Goal: Check status: Check status

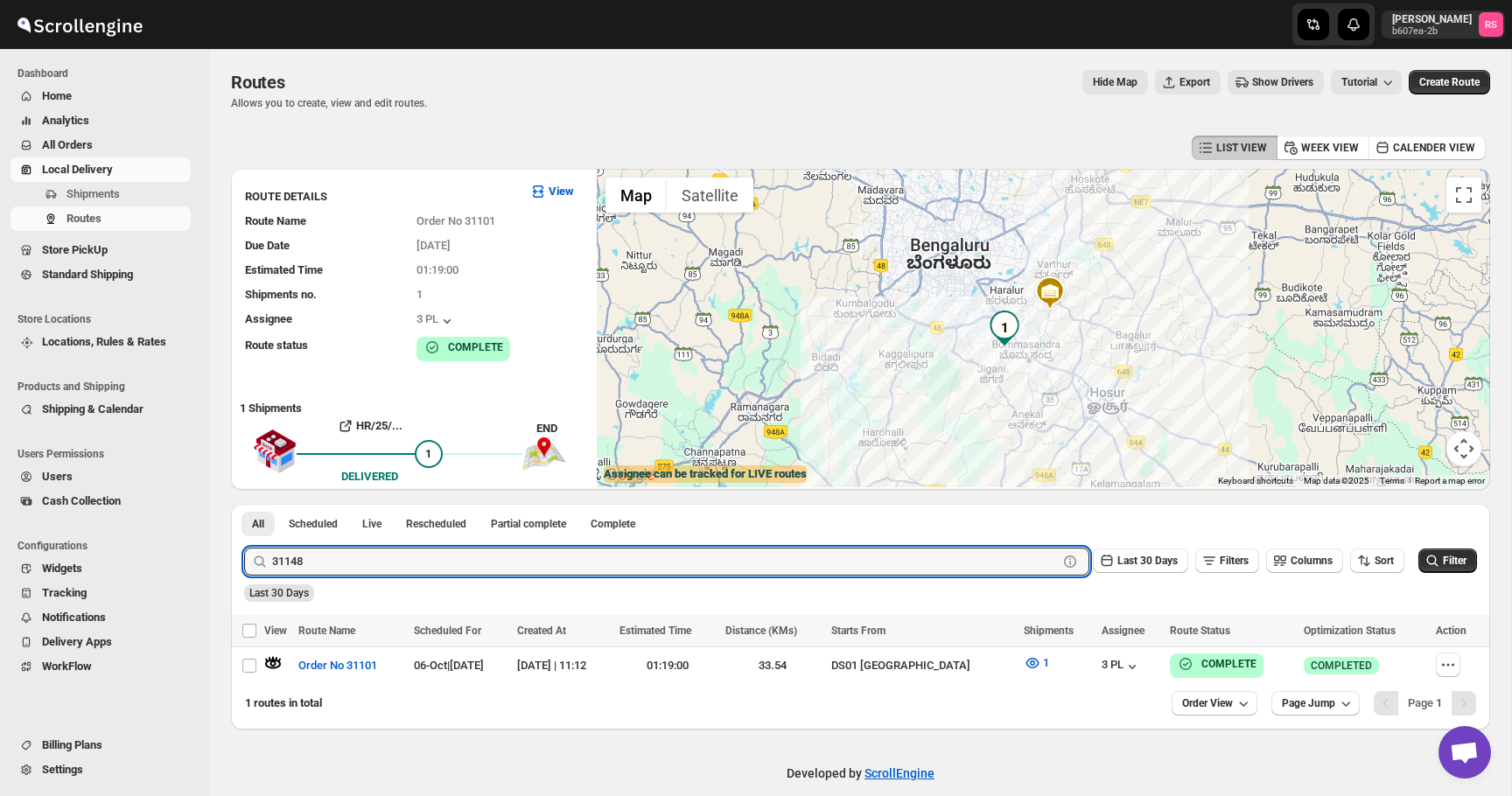
type input "31148"
click at [244, 504] on button "Submit" at bounding box center [269, 513] width 50 height 18
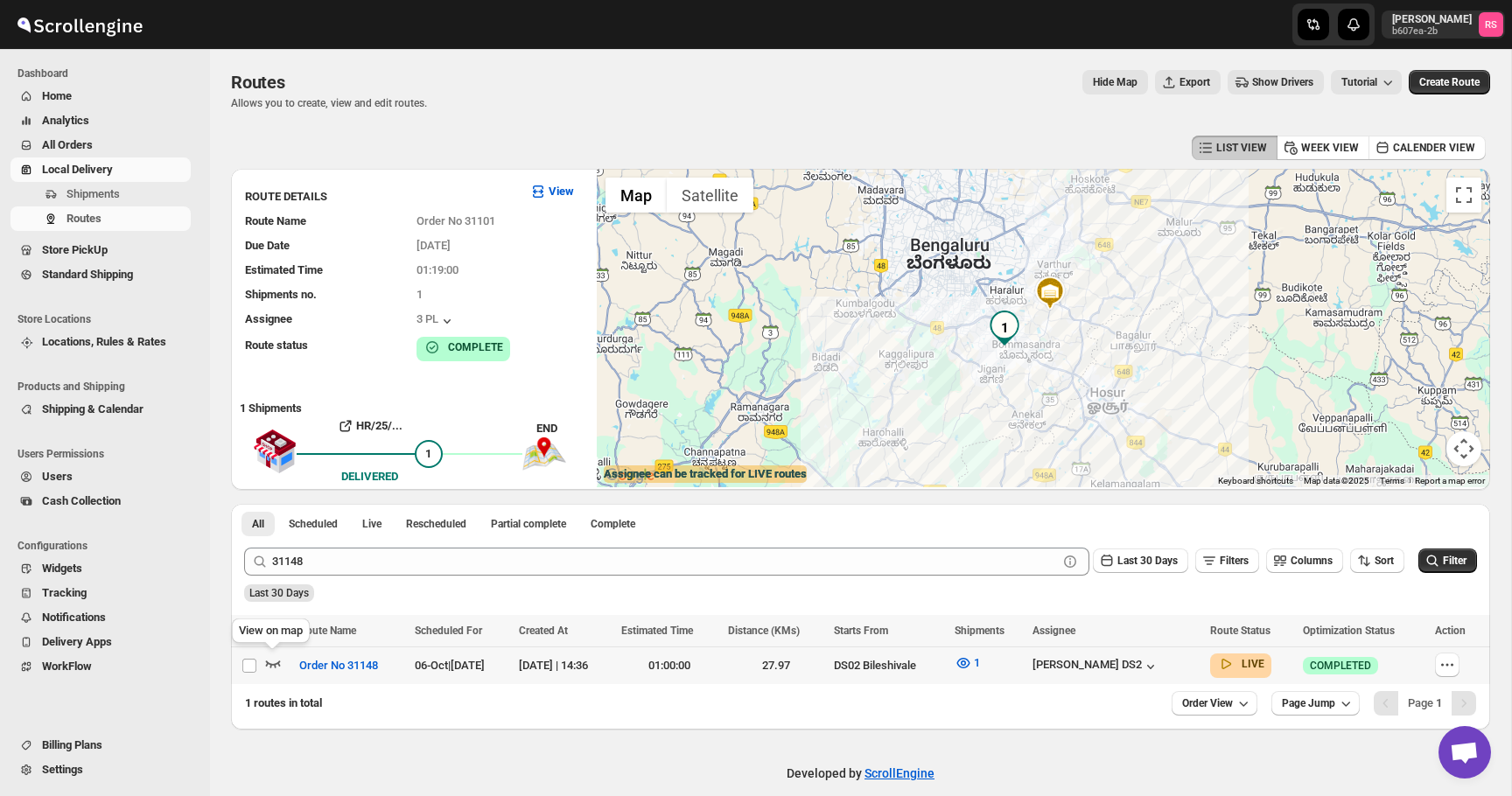
click at [273, 662] on icon "button" at bounding box center [272, 663] width 17 height 17
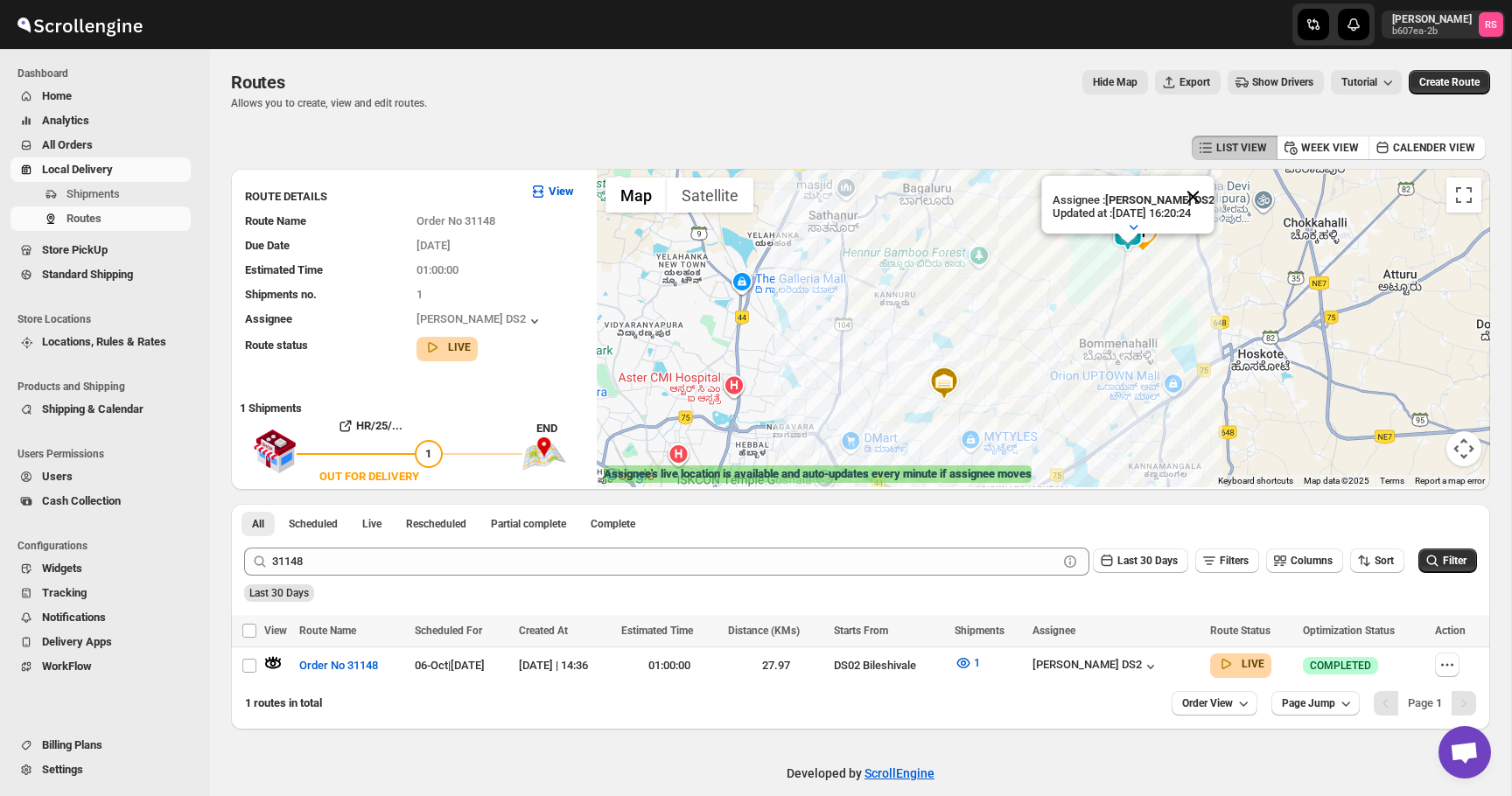
click at [1198, 194] on button "Close" at bounding box center [1193, 196] width 42 height 42
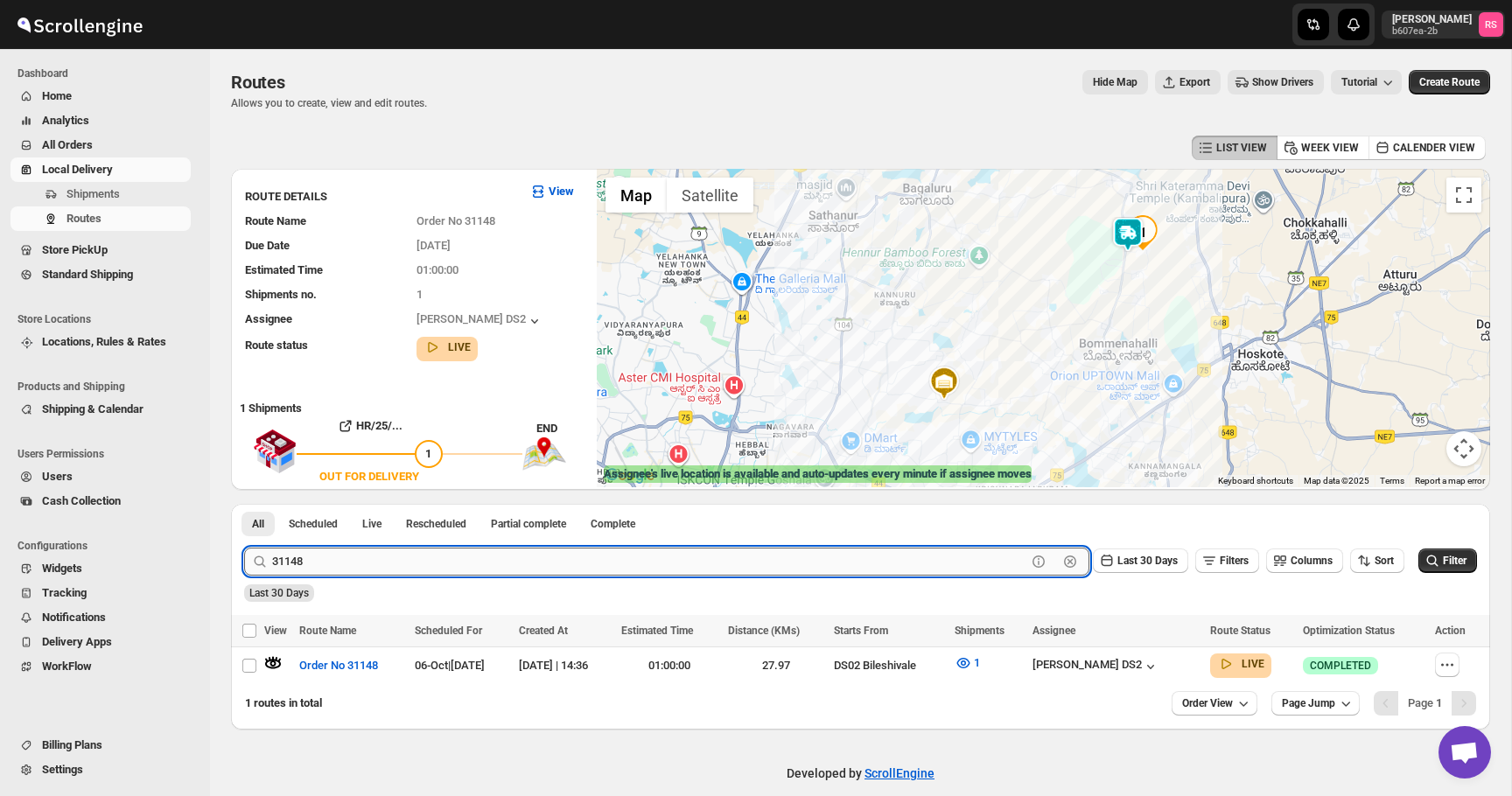
click at [378, 553] on input "31148" at bounding box center [649, 561] width 754 height 28
click at [244, 504] on button "Submit" at bounding box center [269, 513] width 50 height 18
click at [87, 210] on span "Routes" at bounding box center [127, 218] width 121 height 17
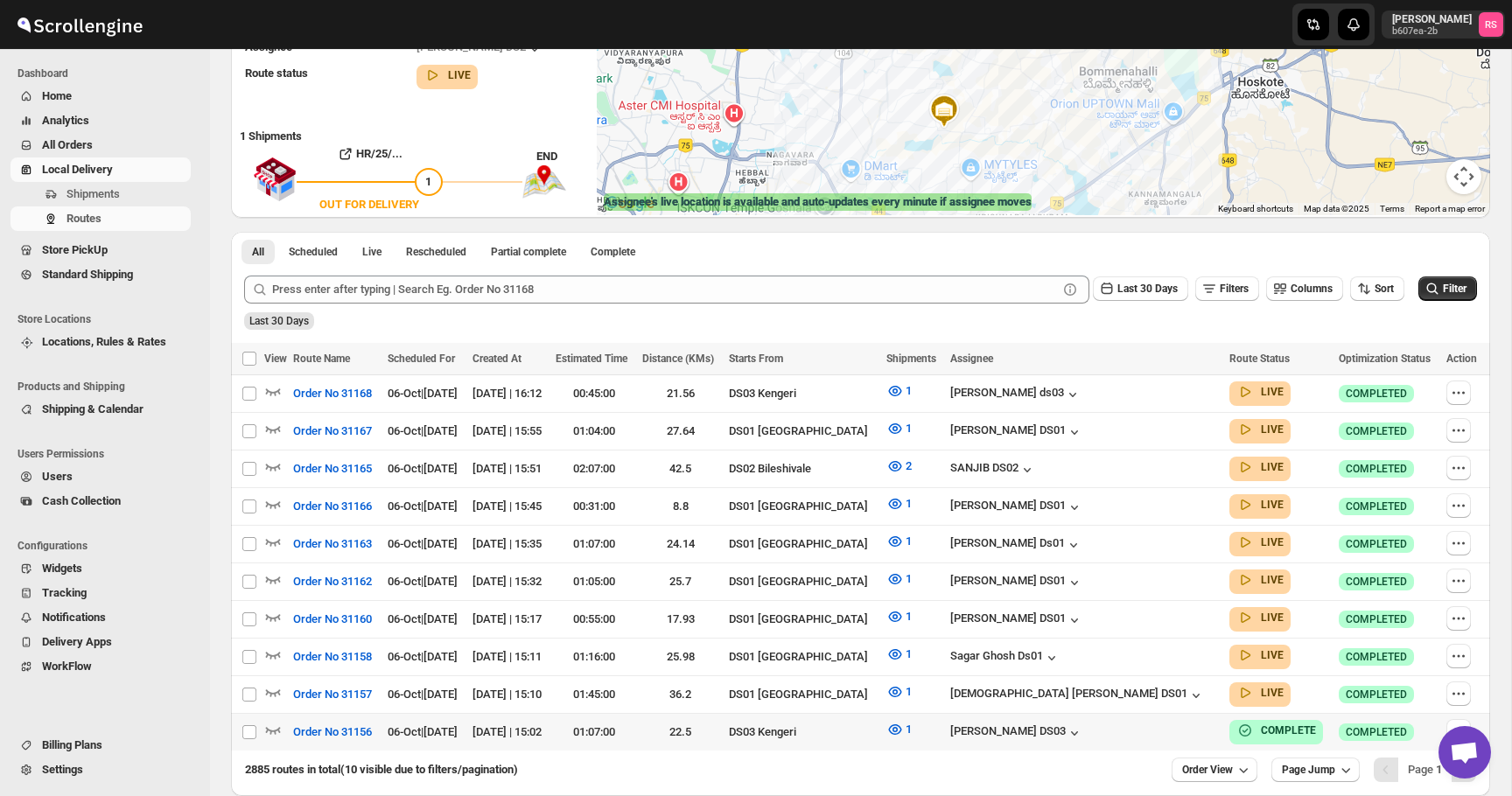
scroll to position [275, 0]
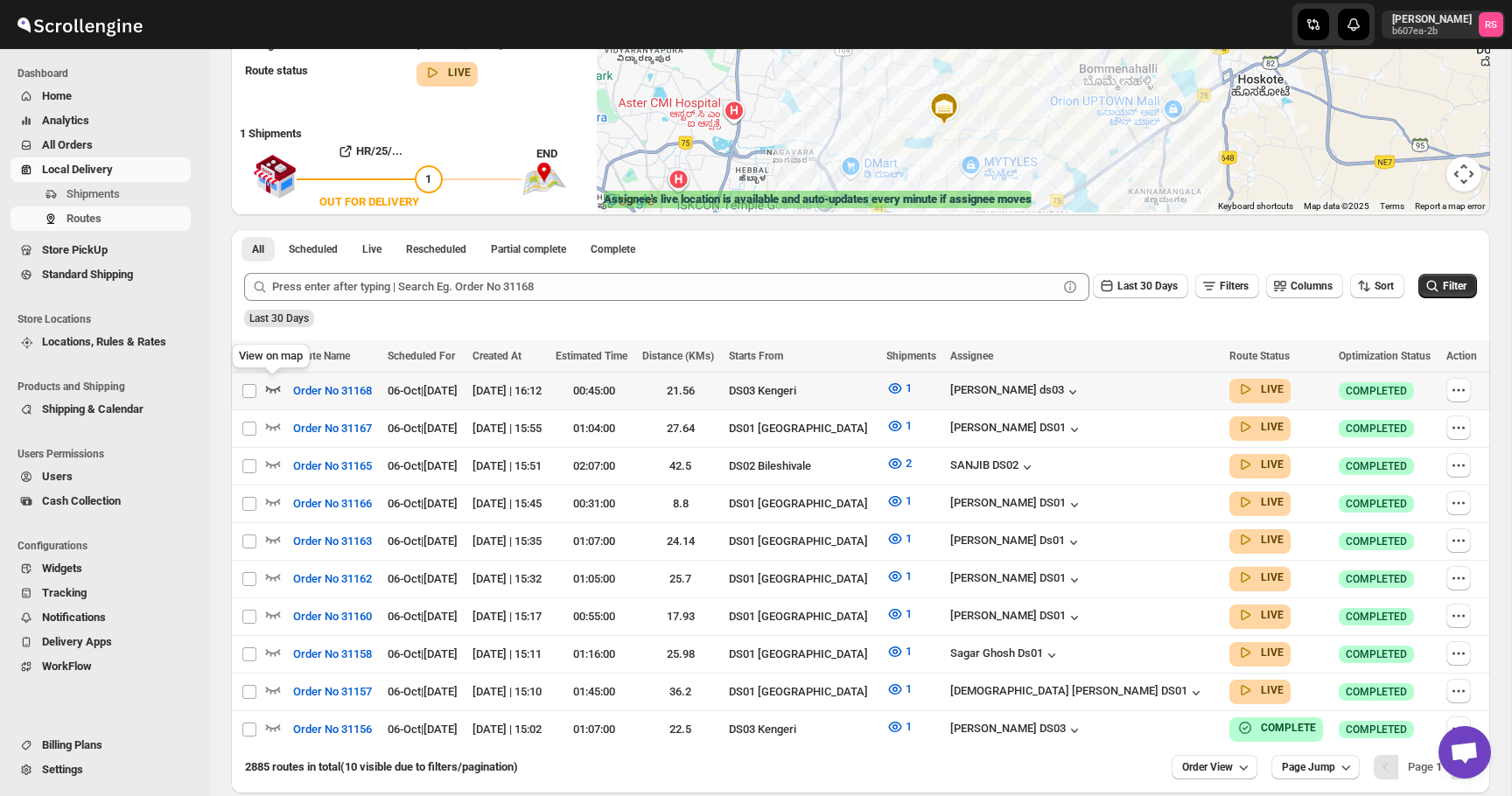
click at [264, 385] on icon "button" at bounding box center [272, 387] width 17 height 17
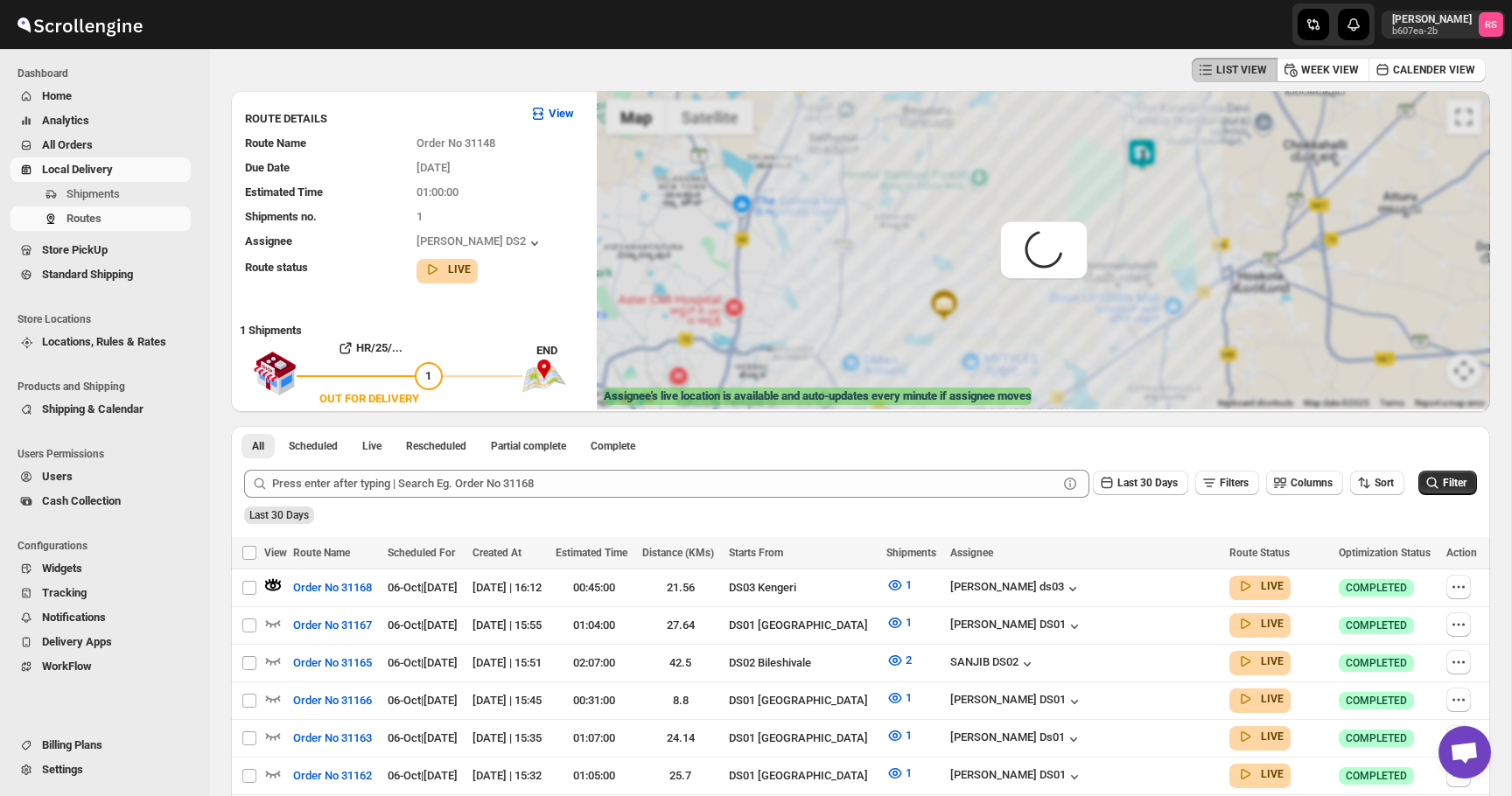
scroll to position [0, 0]
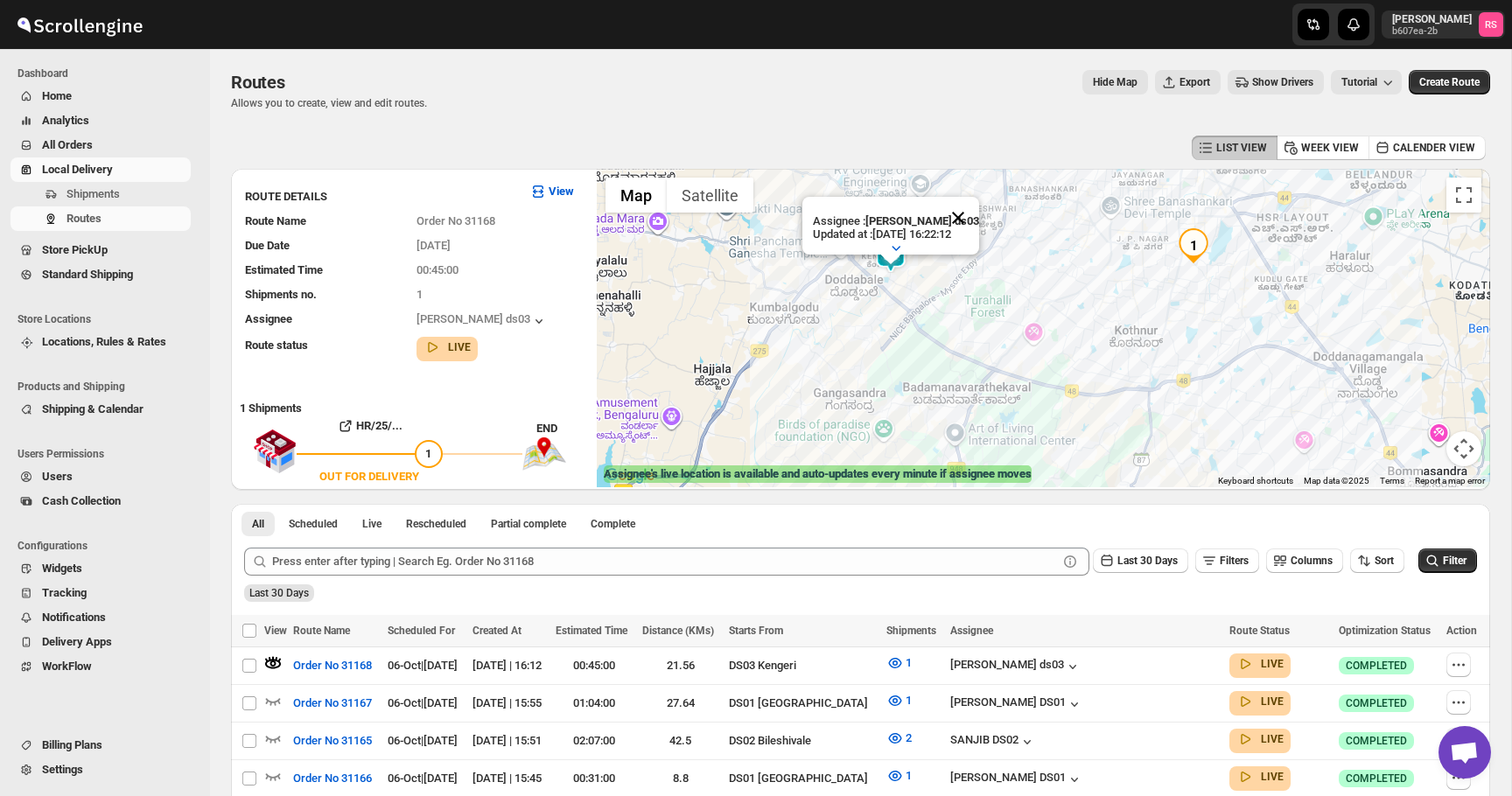
click at [968, 230] on button "Close" at bounding box center [958, 218] width 42 height 42
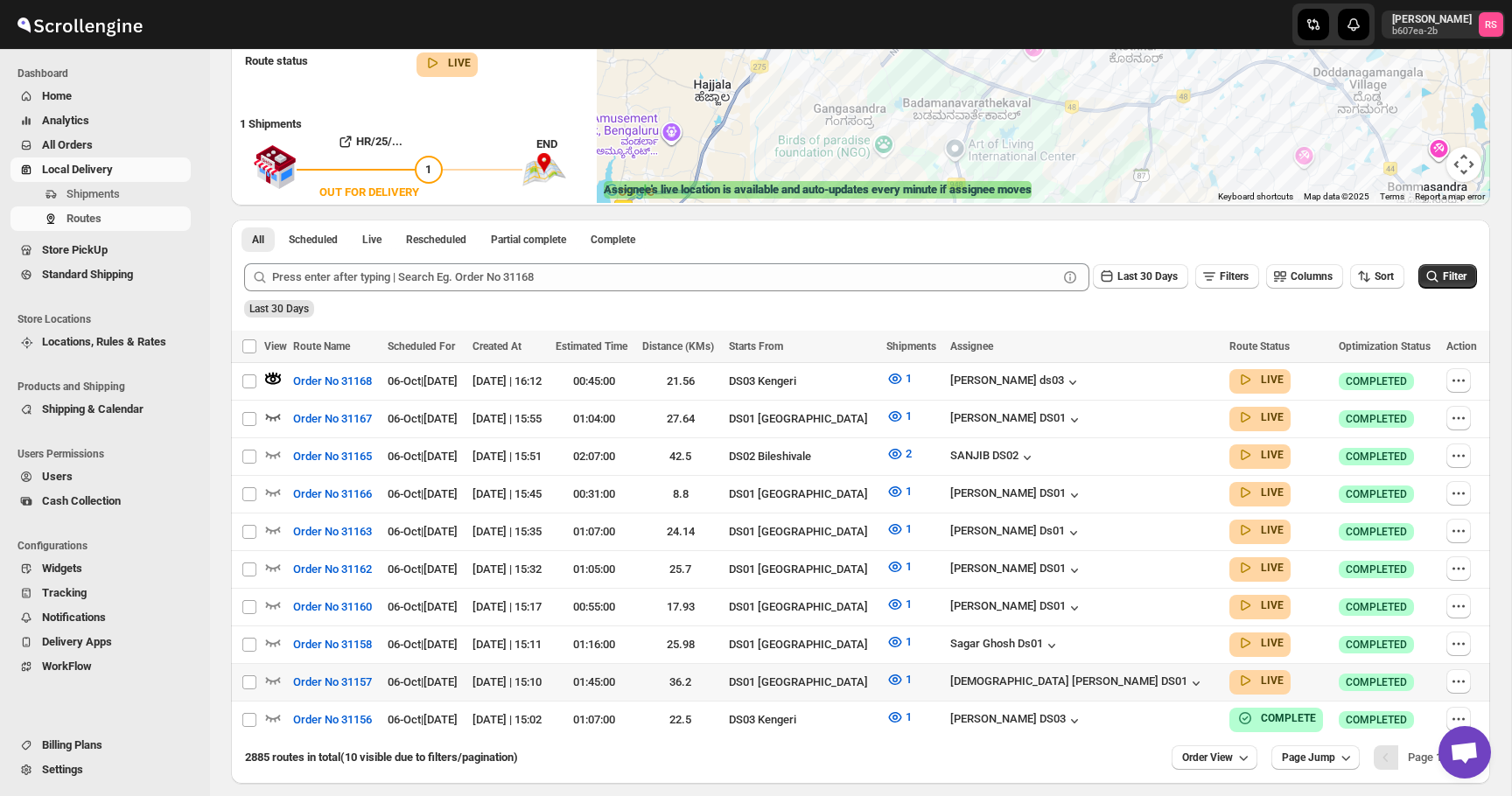
scroll to position [292, 0]
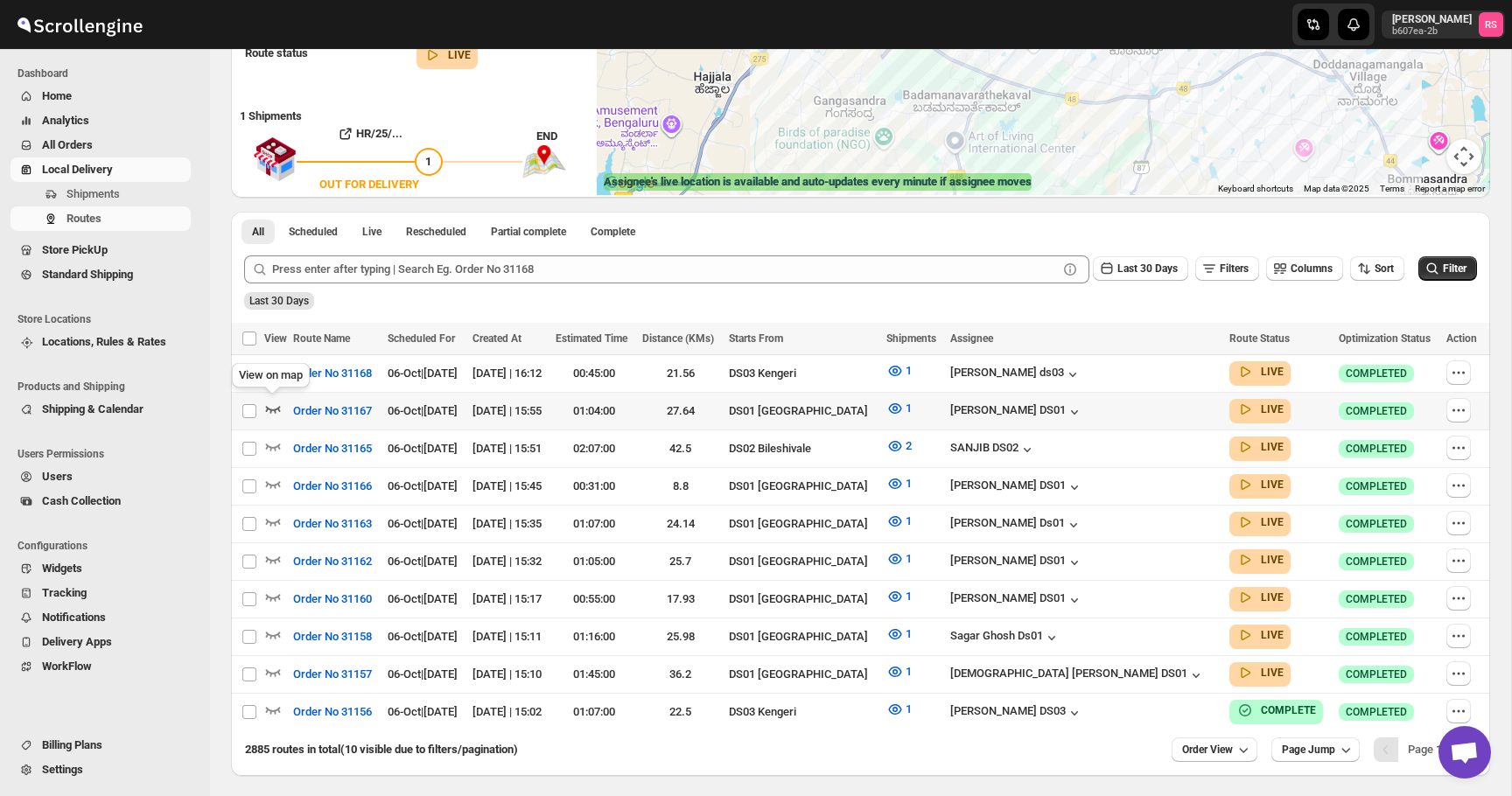
click at [273, 407] on icon "button" at bounding box center [272, 408] width 17 height 17
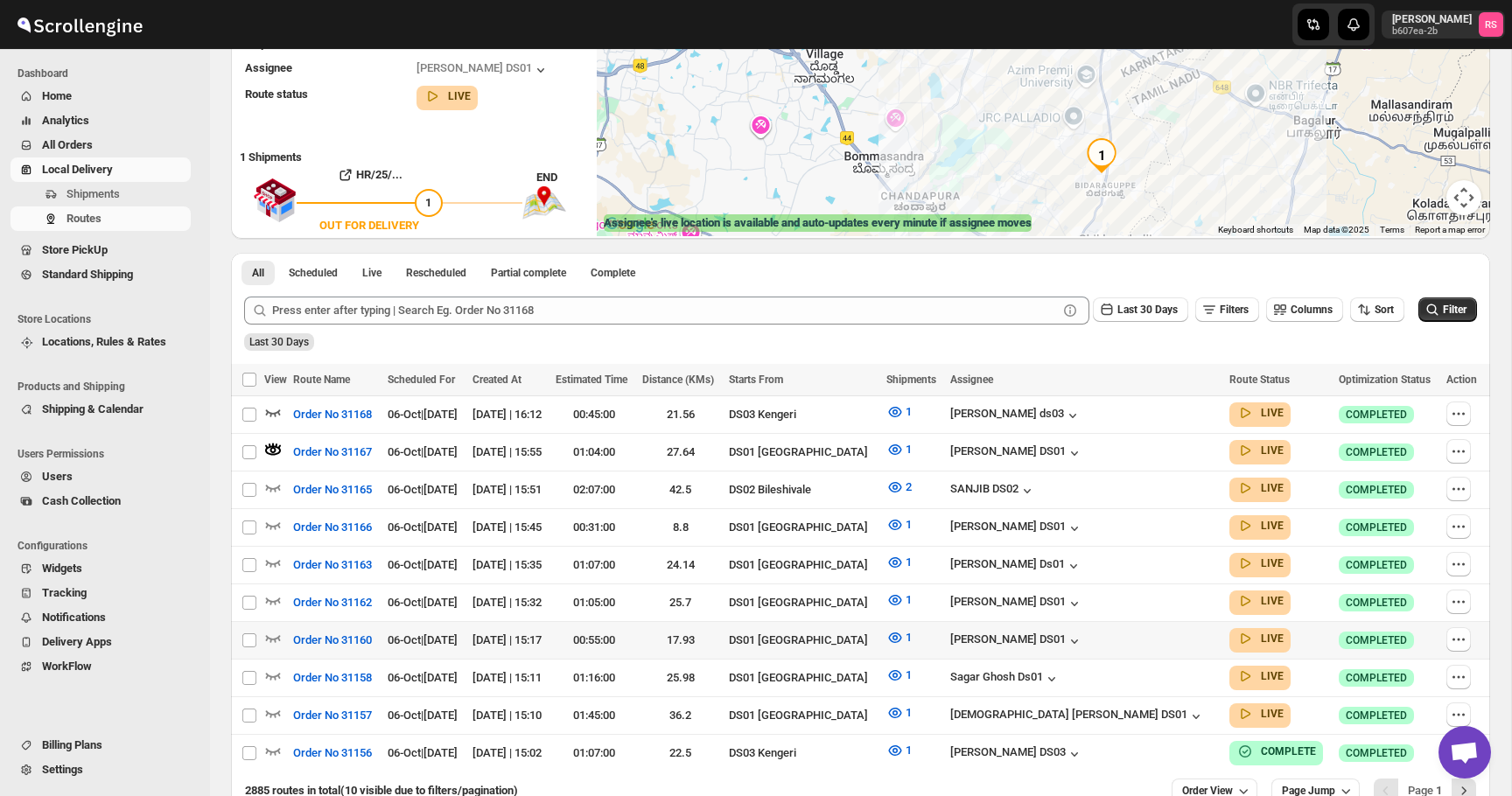
scroll to position [278, 0]
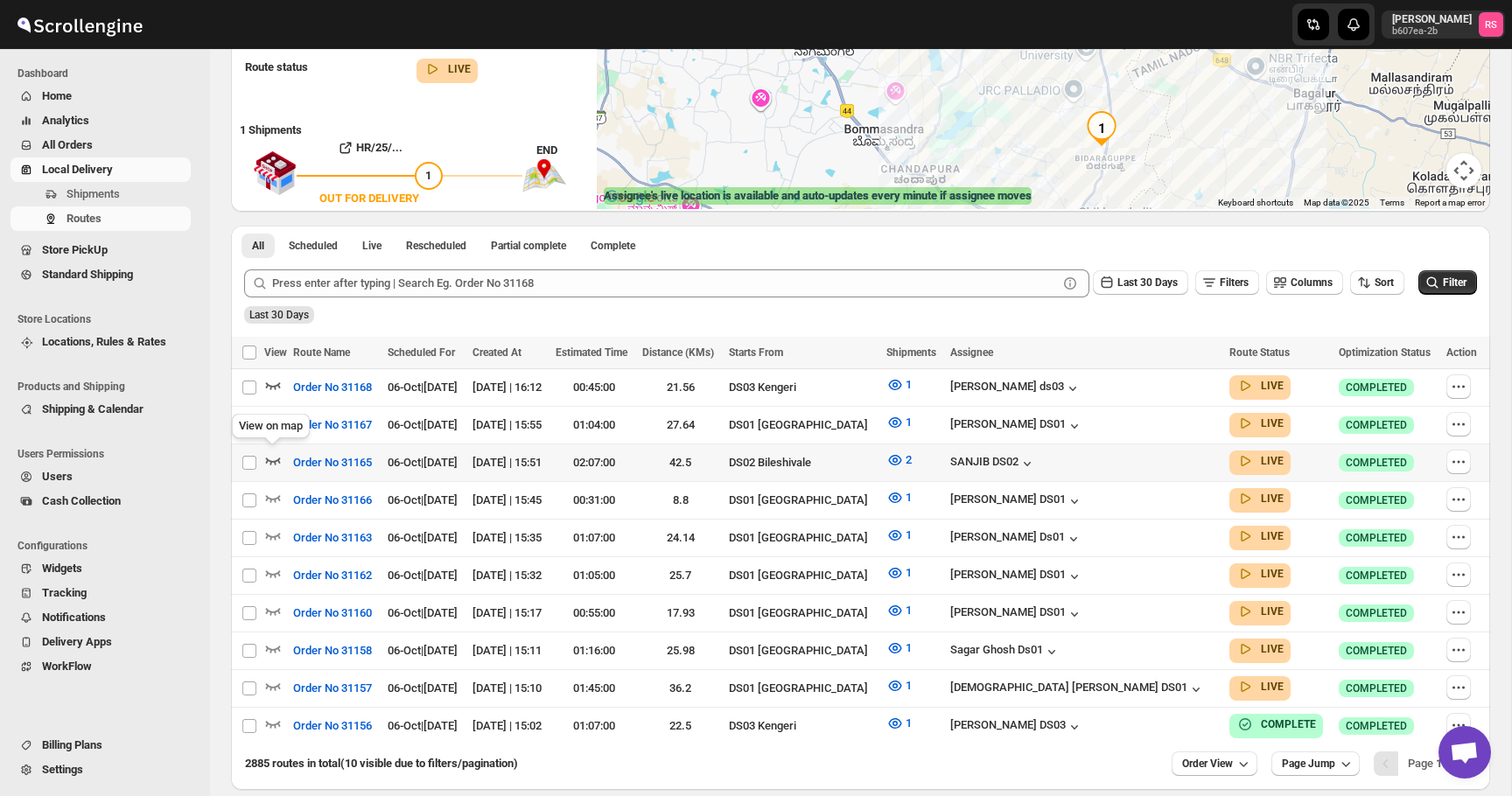
click at [279, 461] on icon "button" at bounding box center [273, 462] width 15 height 7
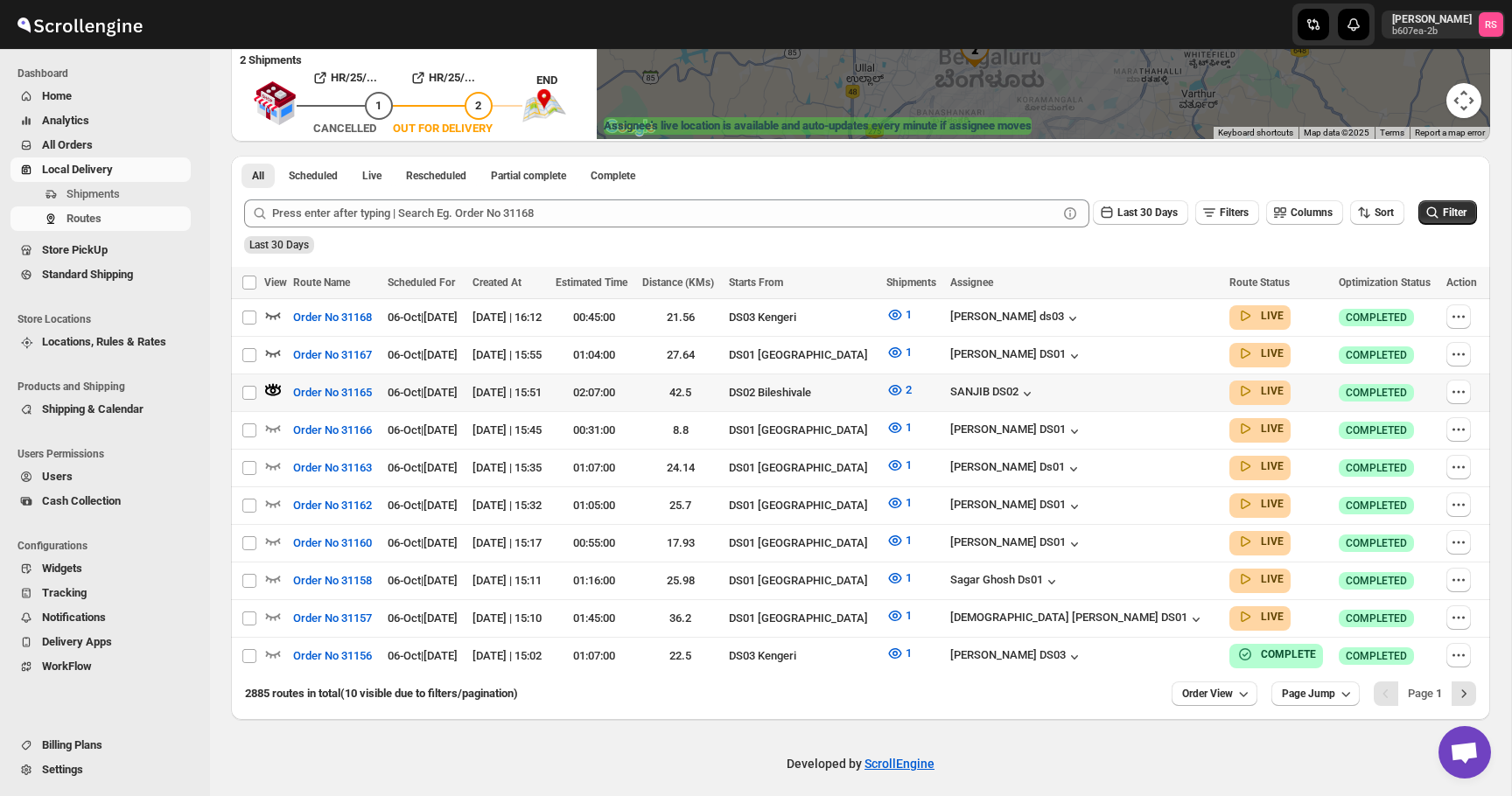
scroll to position [343, 0]
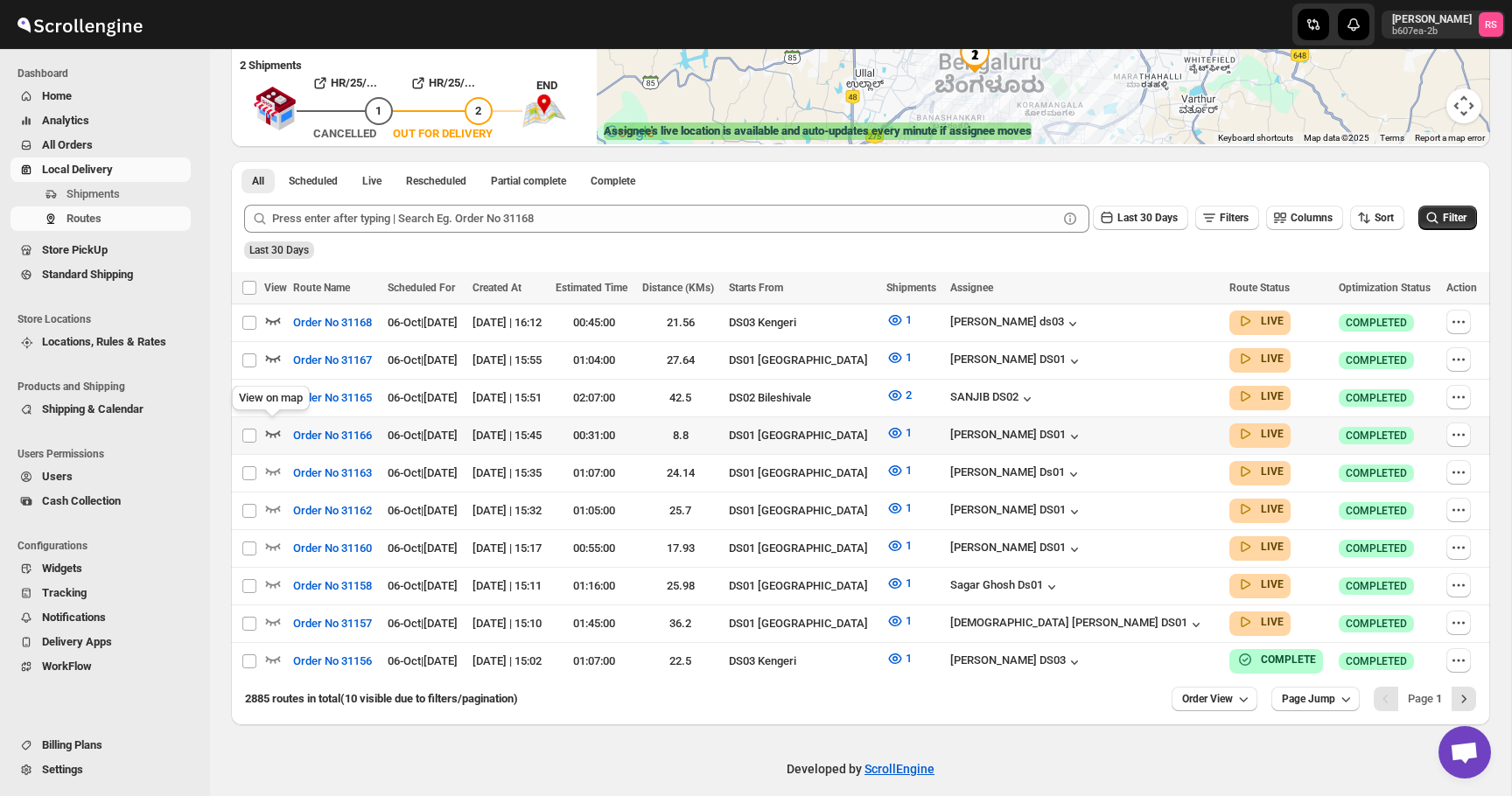
click at [272, 427] on icon "button" at bounding box center [272, 432] width 17 height 17
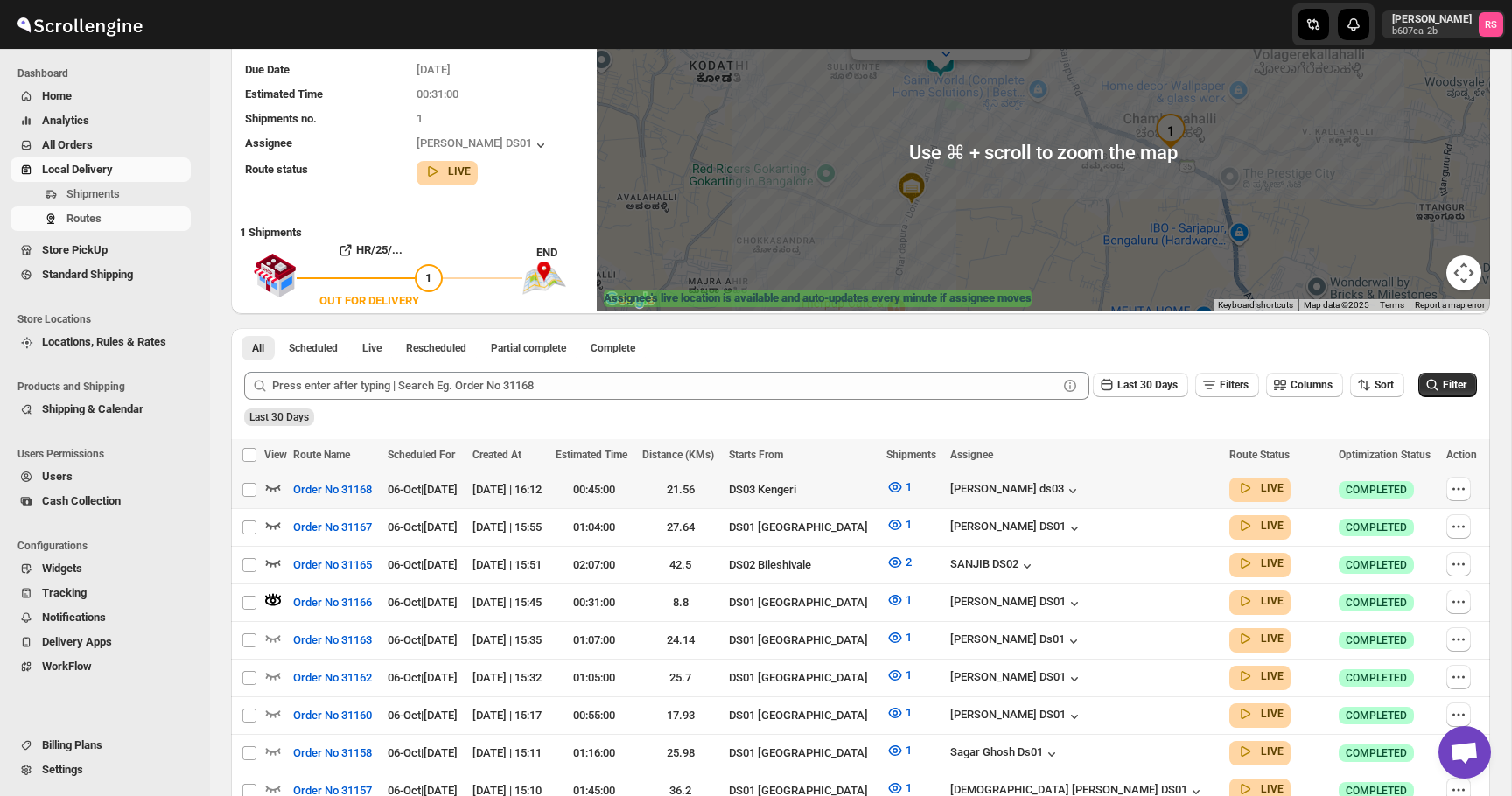
scroll to position [350, 0]
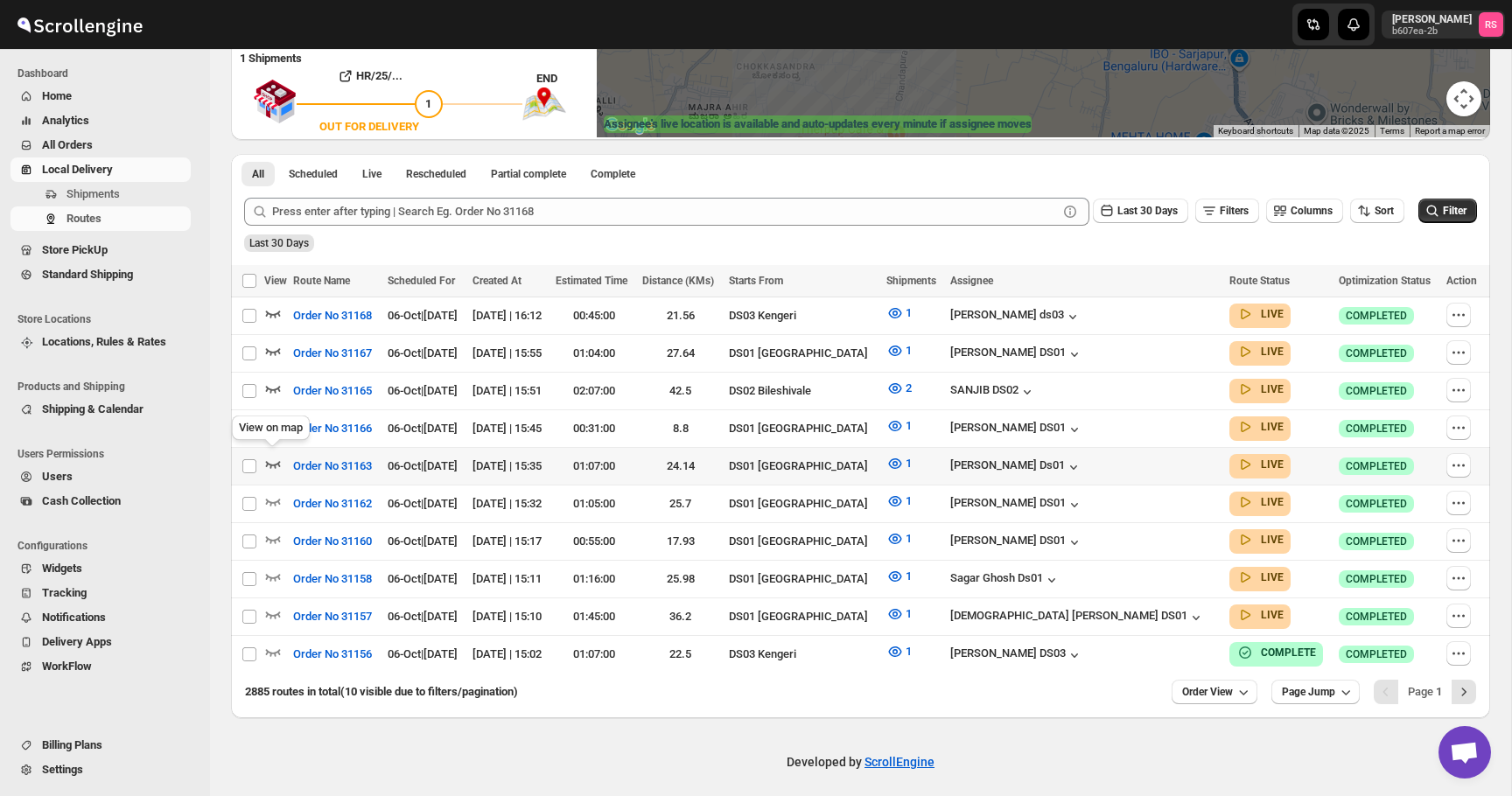
click at [272, 456] on icon "button" at bounding box center [272, 463] width 17 height 17
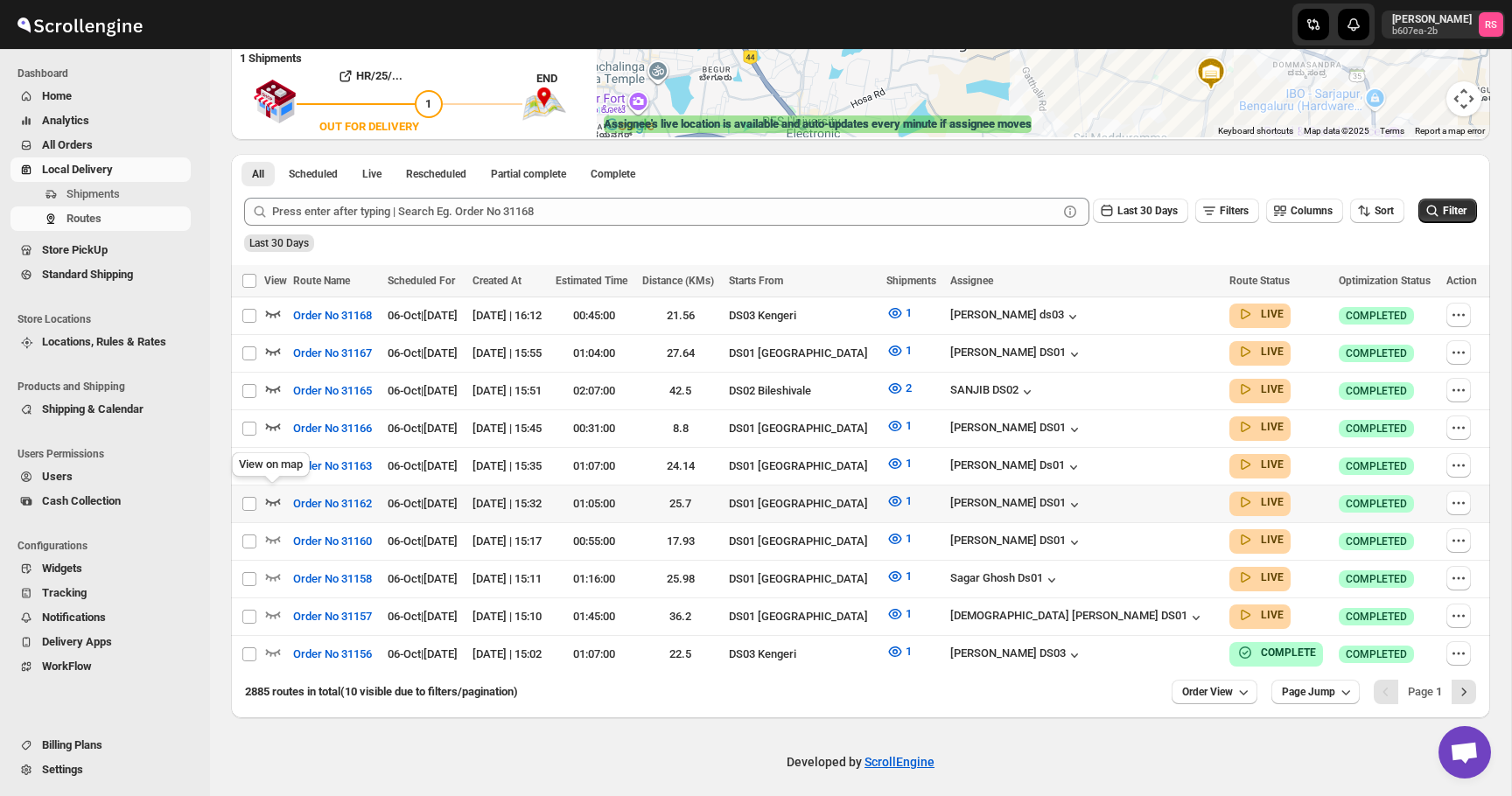
click at [269, 493] on icon "button" at bounding box center [272, 501] width 17 height 17
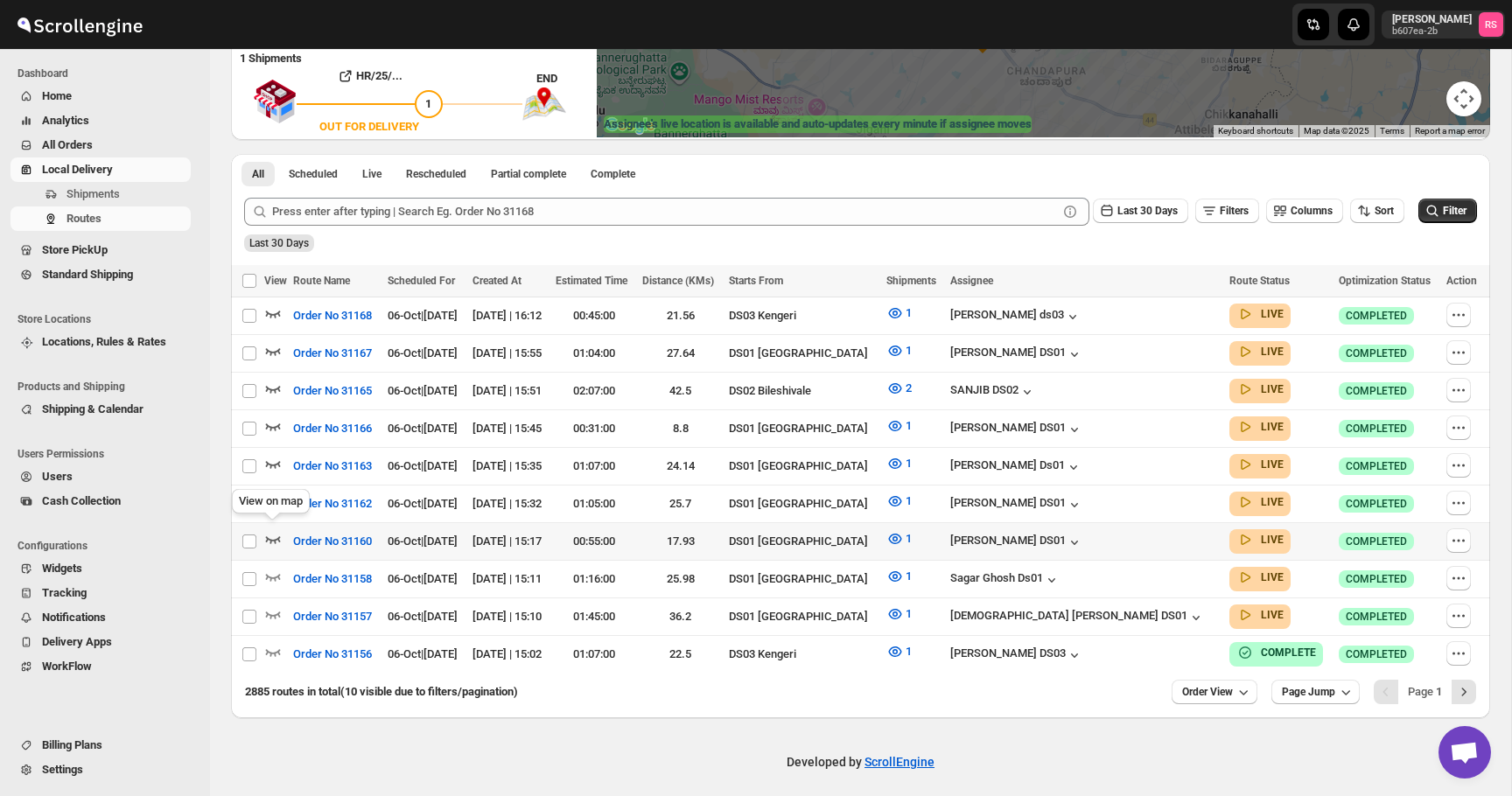
click at [278, 530] on icon "button" at bounding box center [272, 538] width 17 height 17
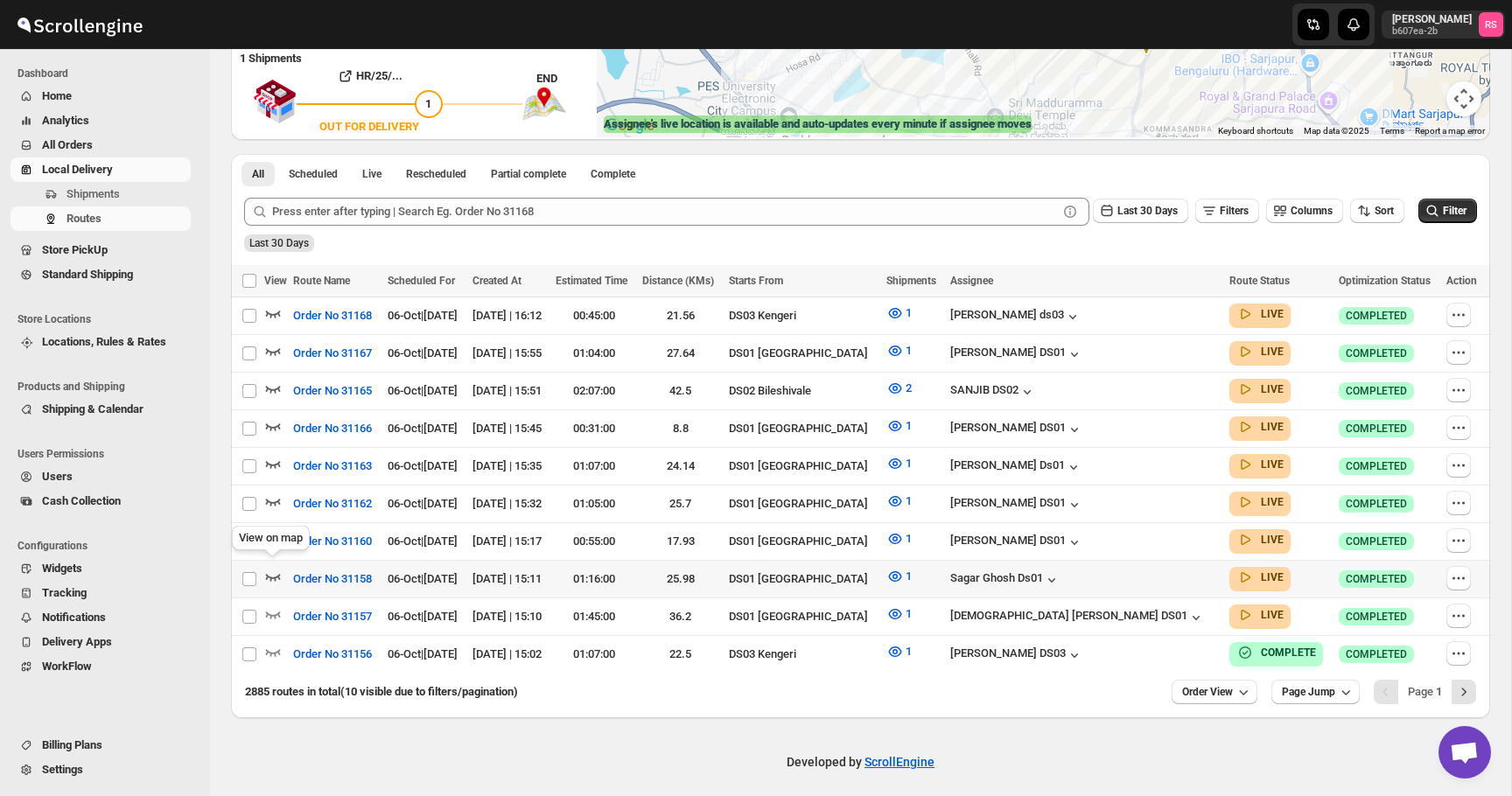
click at [271, 568] on icon "button" at bounding box center [272, 576] width 17 height 17
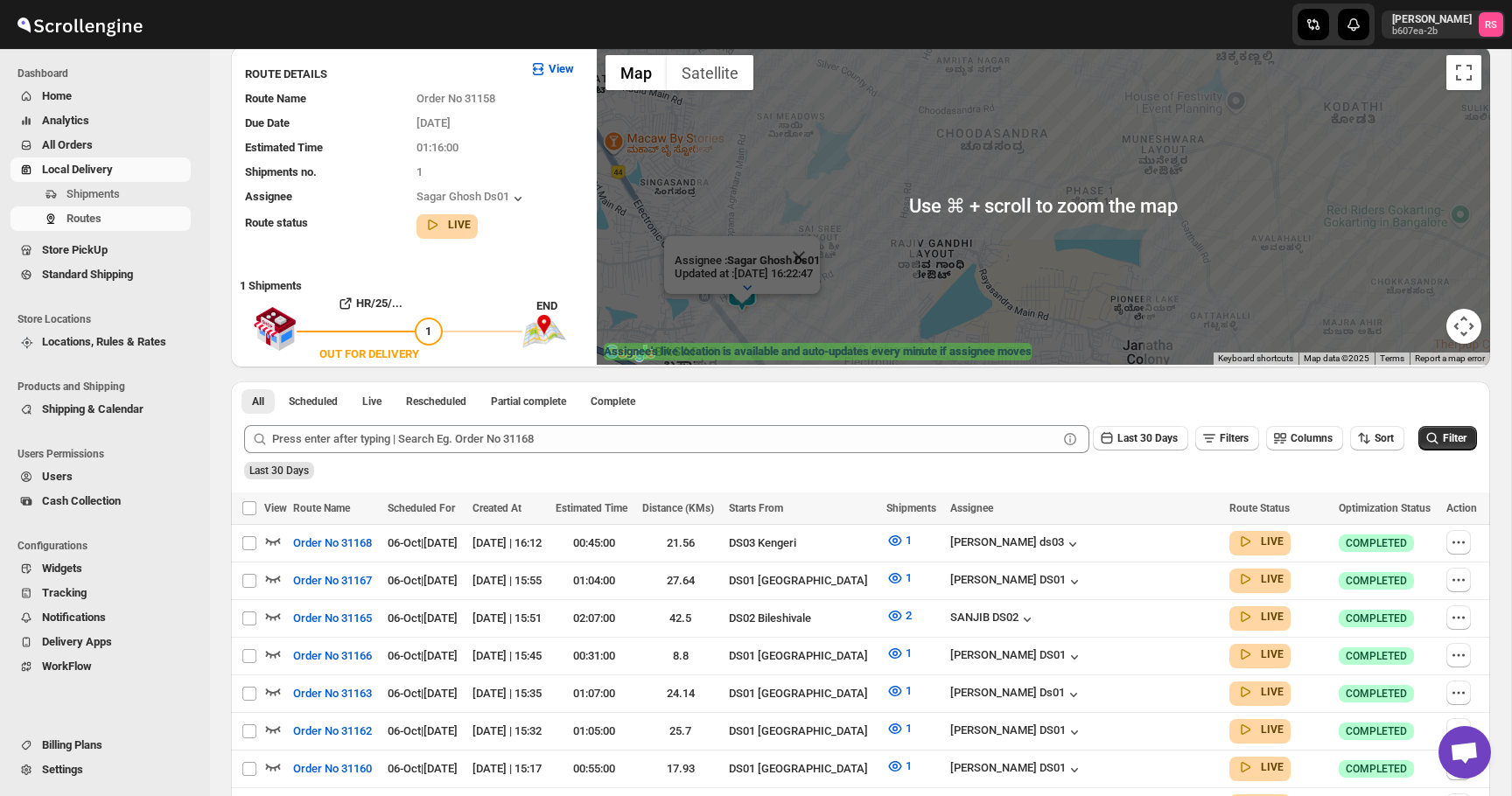
scroll to position [0, 0]
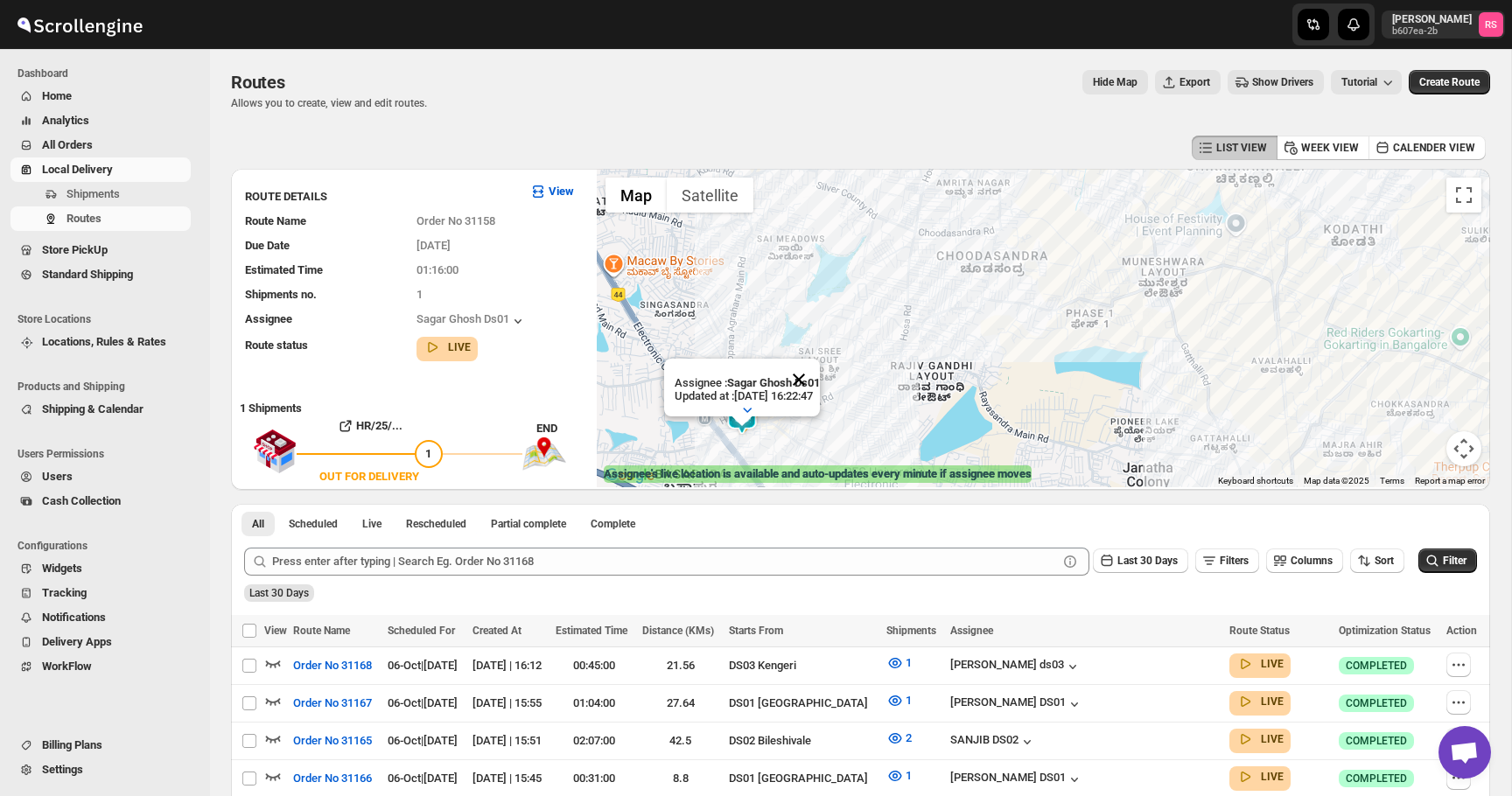
click at [809, 379] on button "Close" at bounding box center [799, 380] width 42 height 42
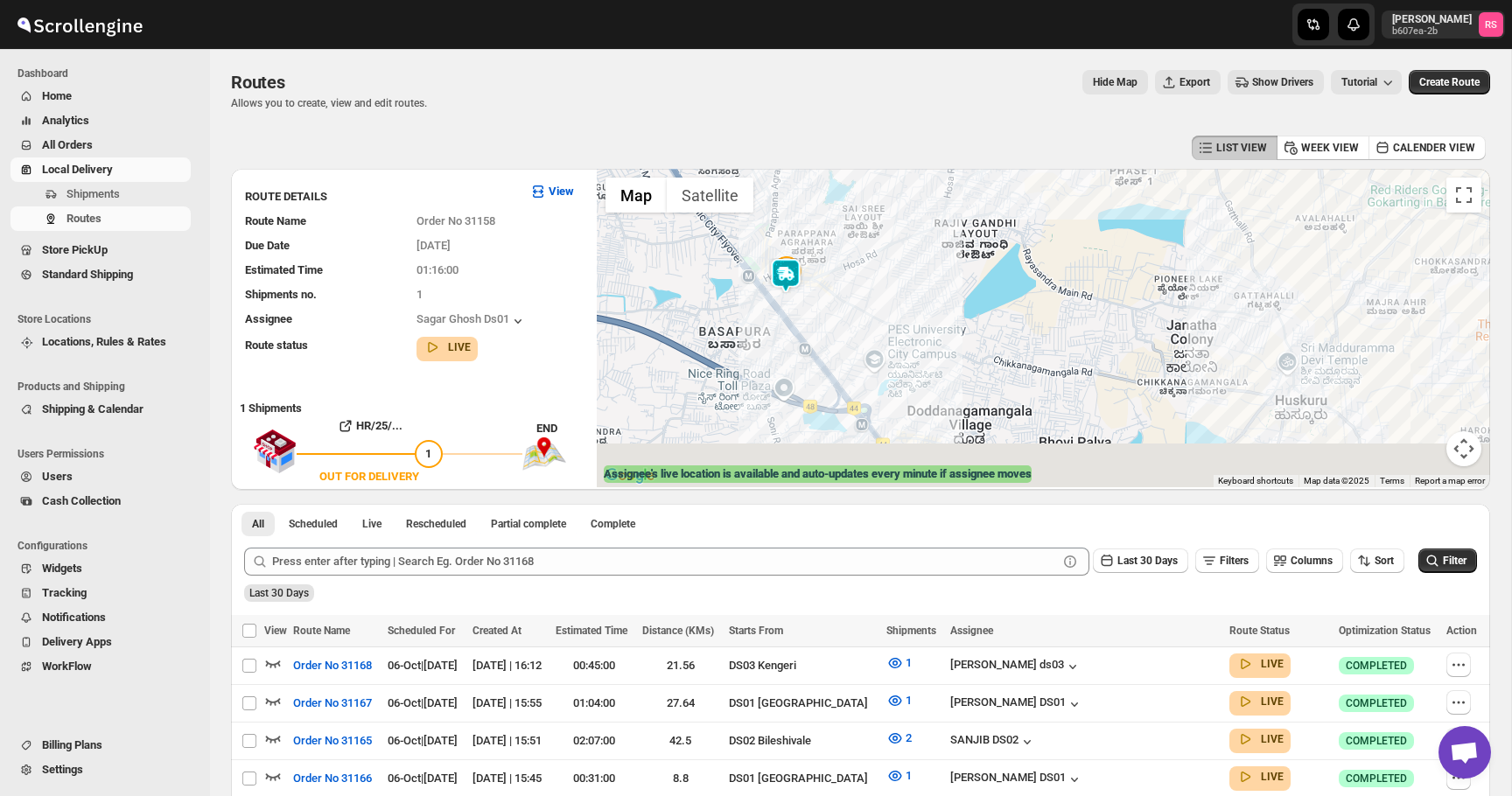
drag, startPoint x: 785, startPoint y: 338, endPoint x: 829, endPoint y: 195, distance: 149.6
click at [829, 195] on div at bounding box center [1043, 328] width 893 height 318
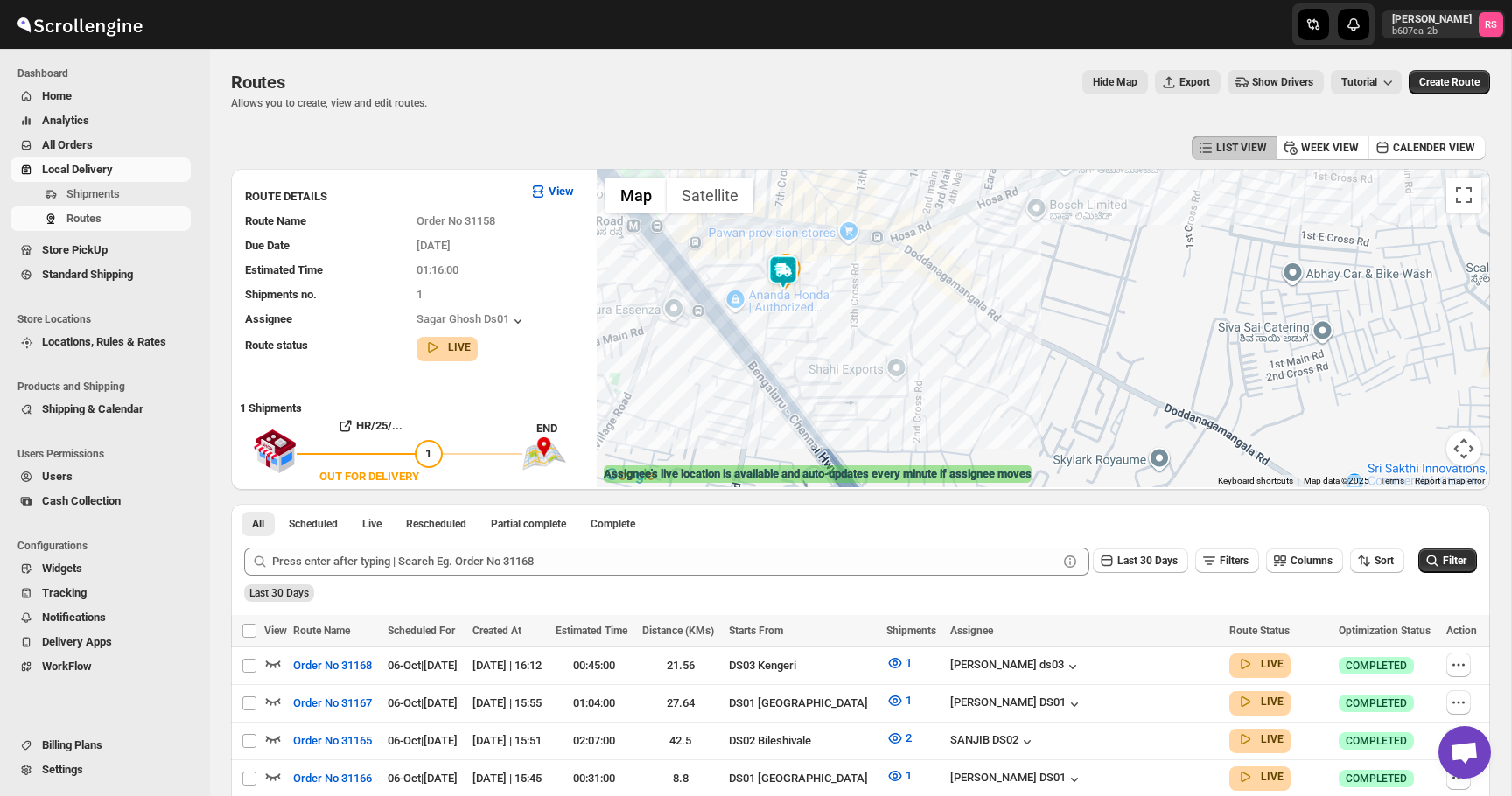
drag, startPoint x: 788, startPoint y: 309, endPoint x: 791, endPoint y: 381, distance: 72.1
click at [791, 381] on div at bounding box center [1043, 328] width 893 height 318
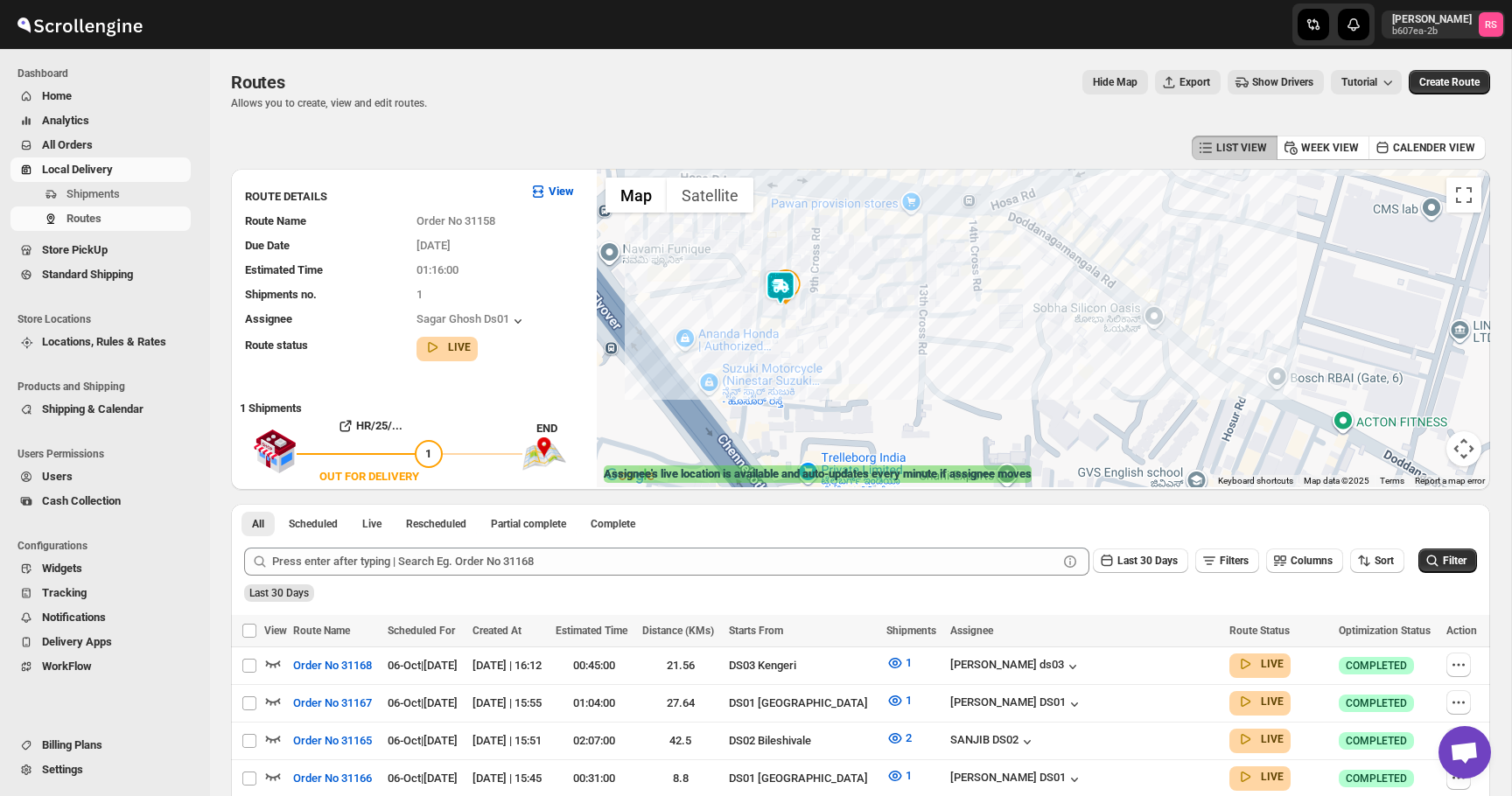
click at [784, 294] on img at bounding box center [781, 288] width 35 height 35
click at [779, 282] on img at bounding box center [782, 288] width 35 height 35
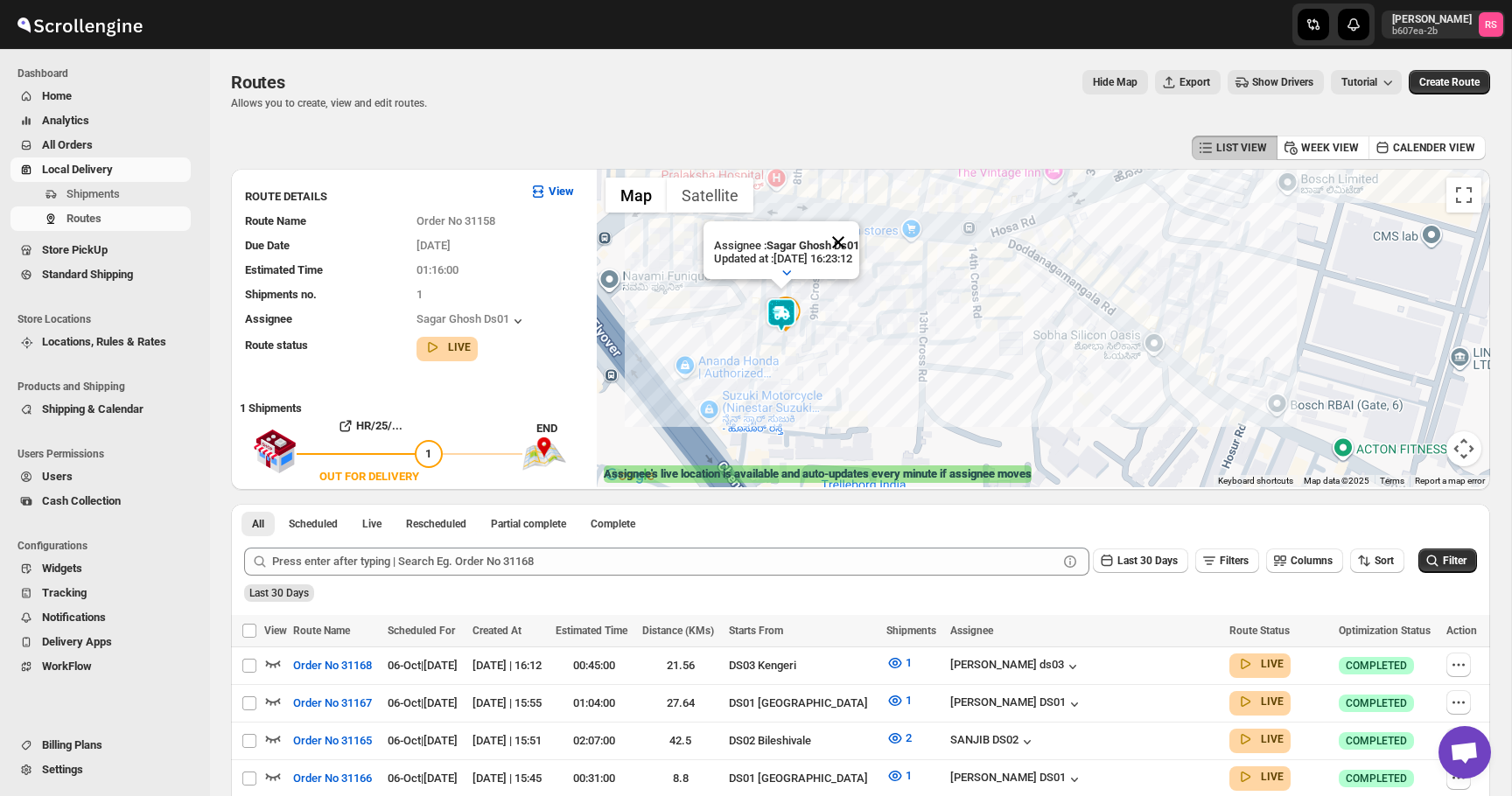
click at [839, 239] on button "Close" at bounding box center [838, 242] width 42 height 42
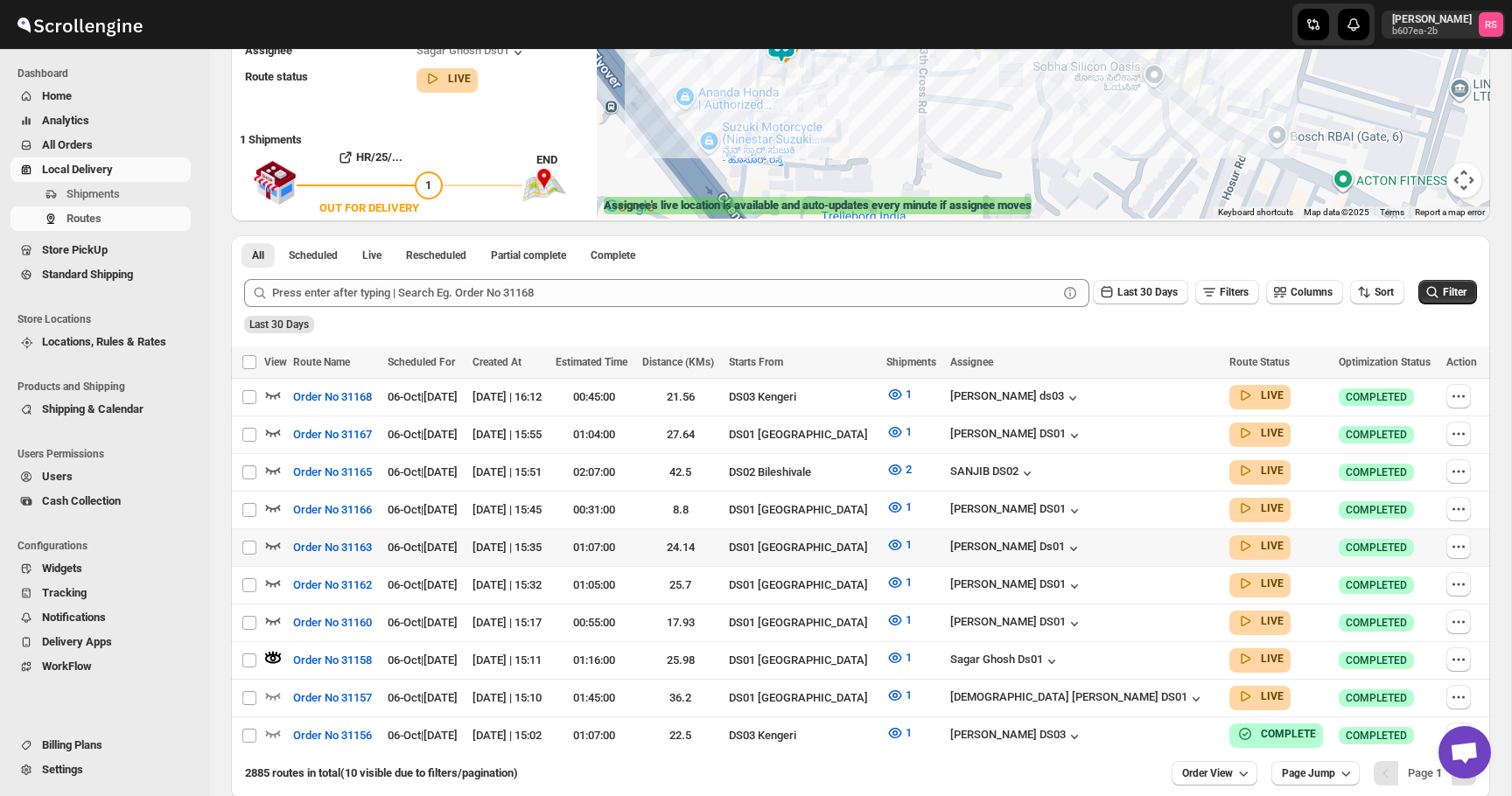
scroll to position [350, 0]
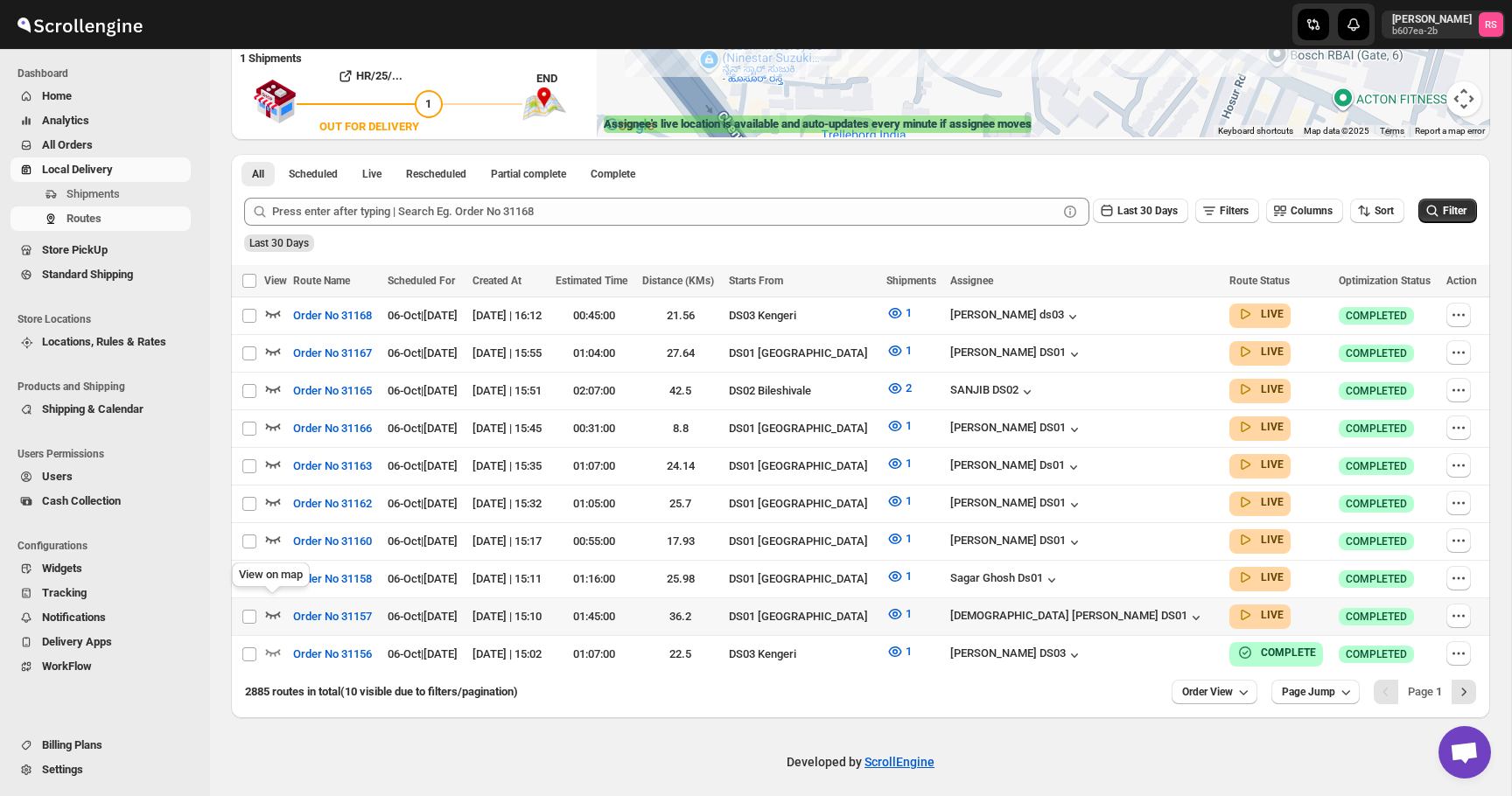
click at [270, 607] on icon "button" at bounding box center [272, 613] width 17 height 17
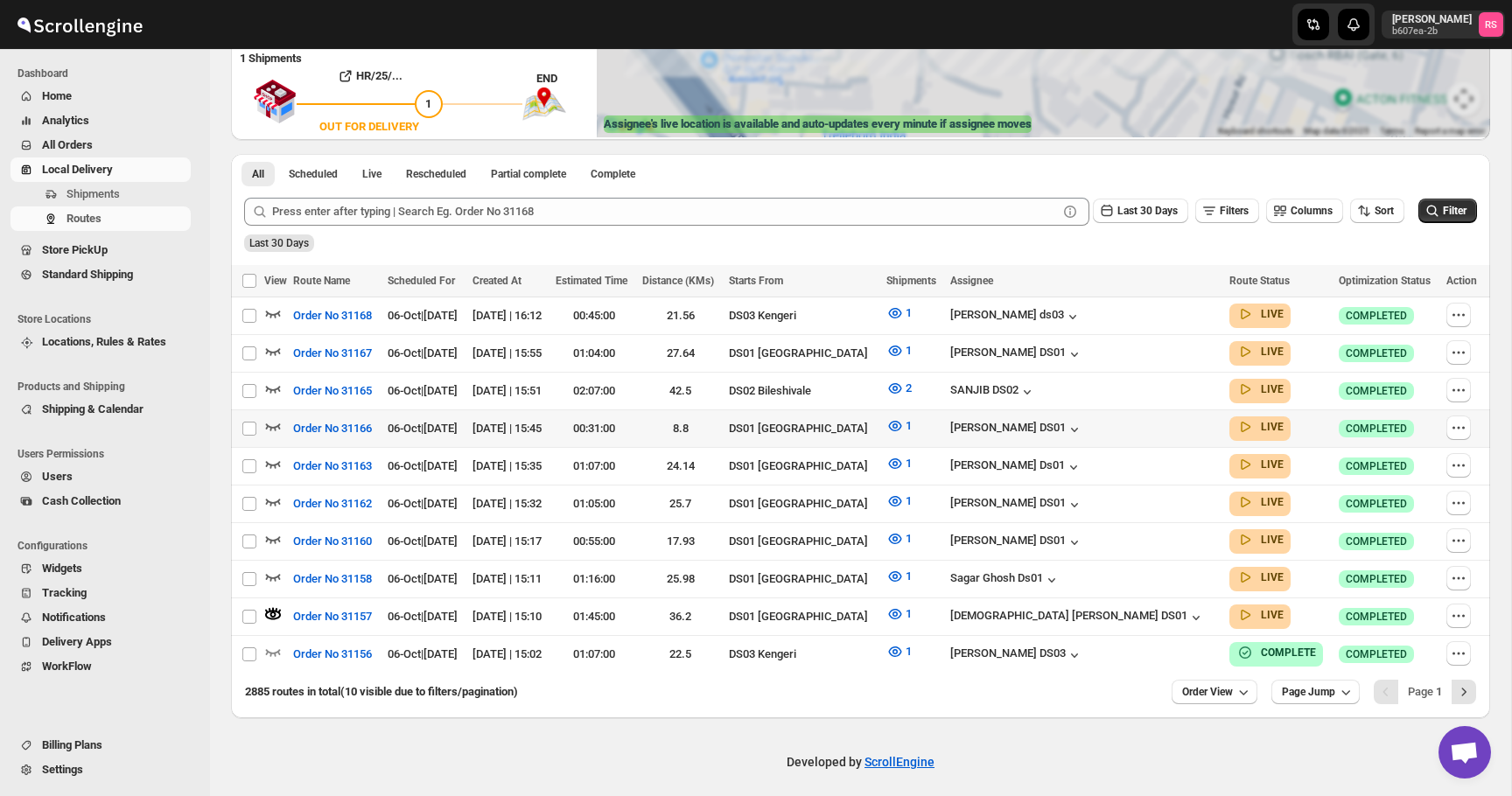
scroll to position [0, 0]
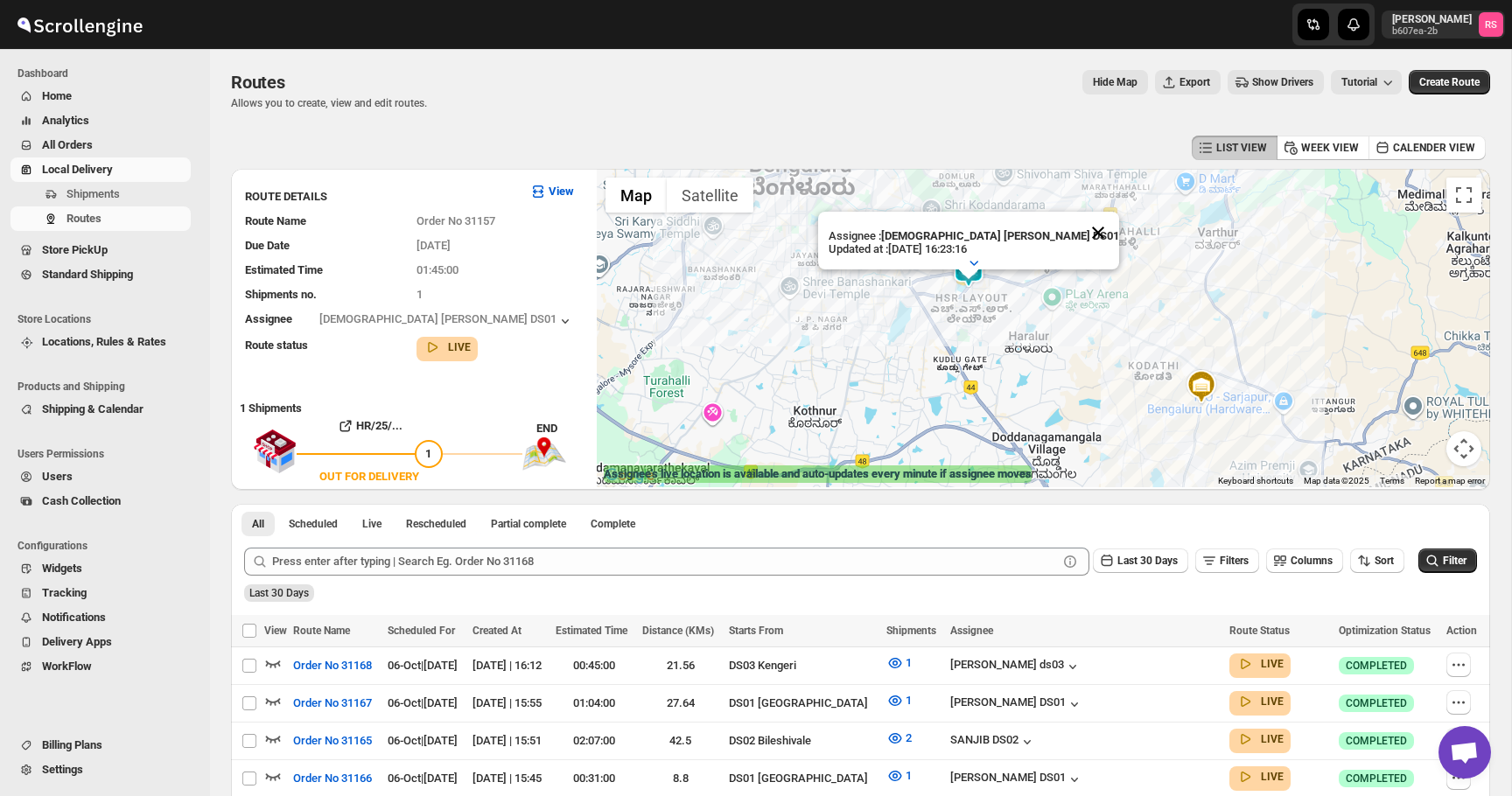
click at [1077, 221] on button "Close" at bounding box center [1098, 233] width 42 height 42
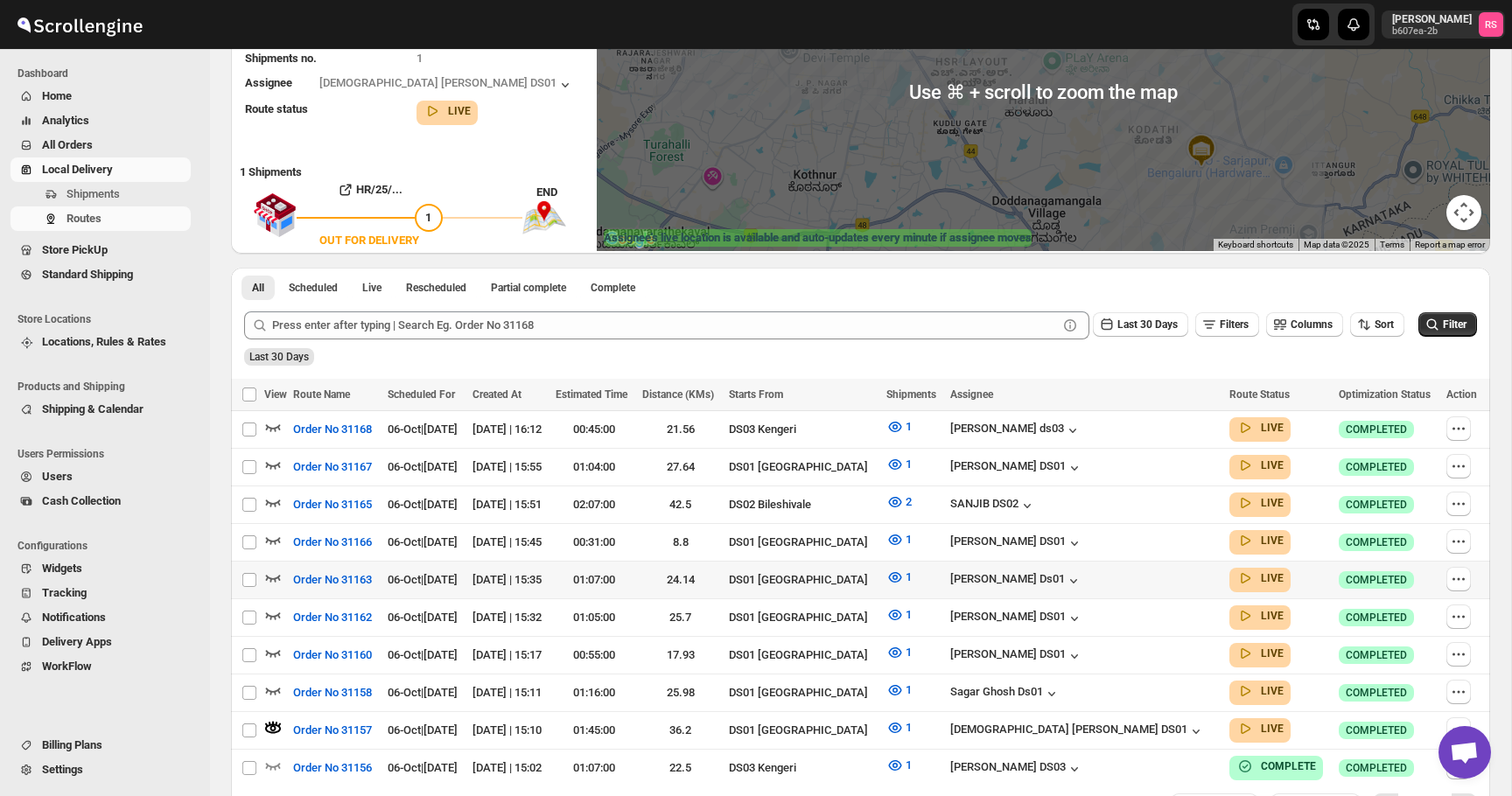
scroll to position [350, 0]
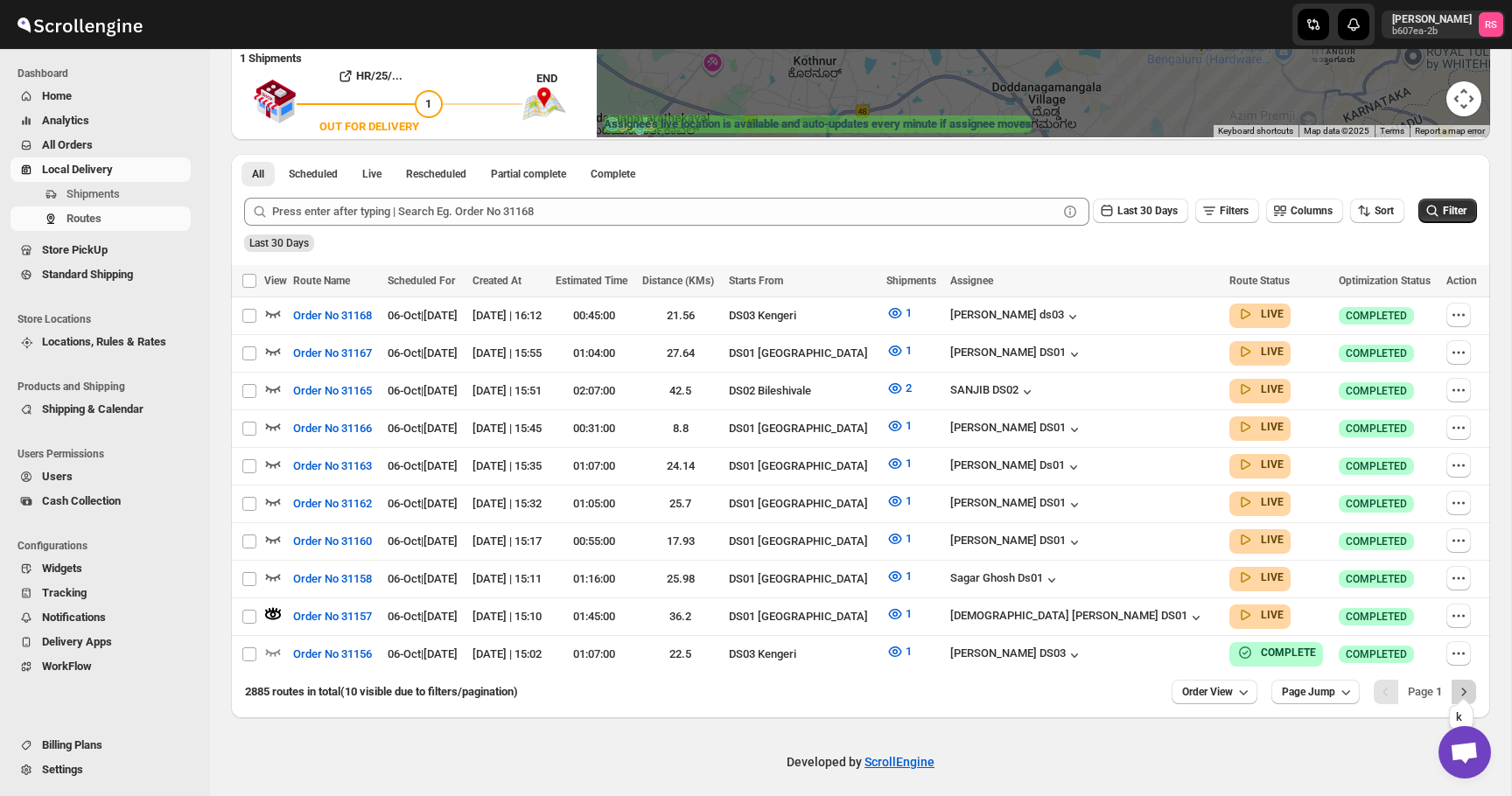
click at [1470, 684] on icon "Next" at bounding box center [1464, 692] width 17 height 17
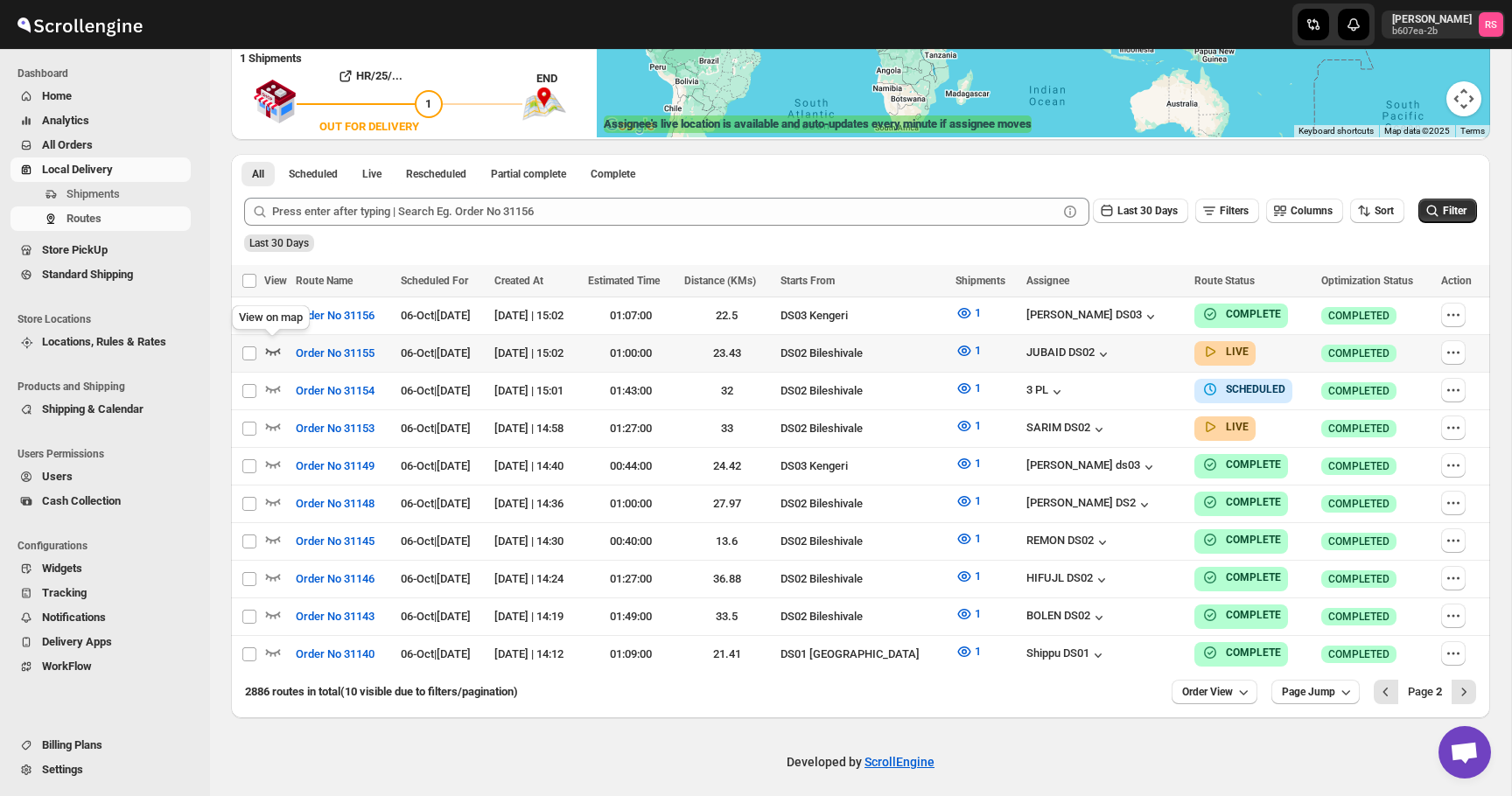
click at [271, 348] on icon "button" at bounding box center [272, 350] width 17 height 17
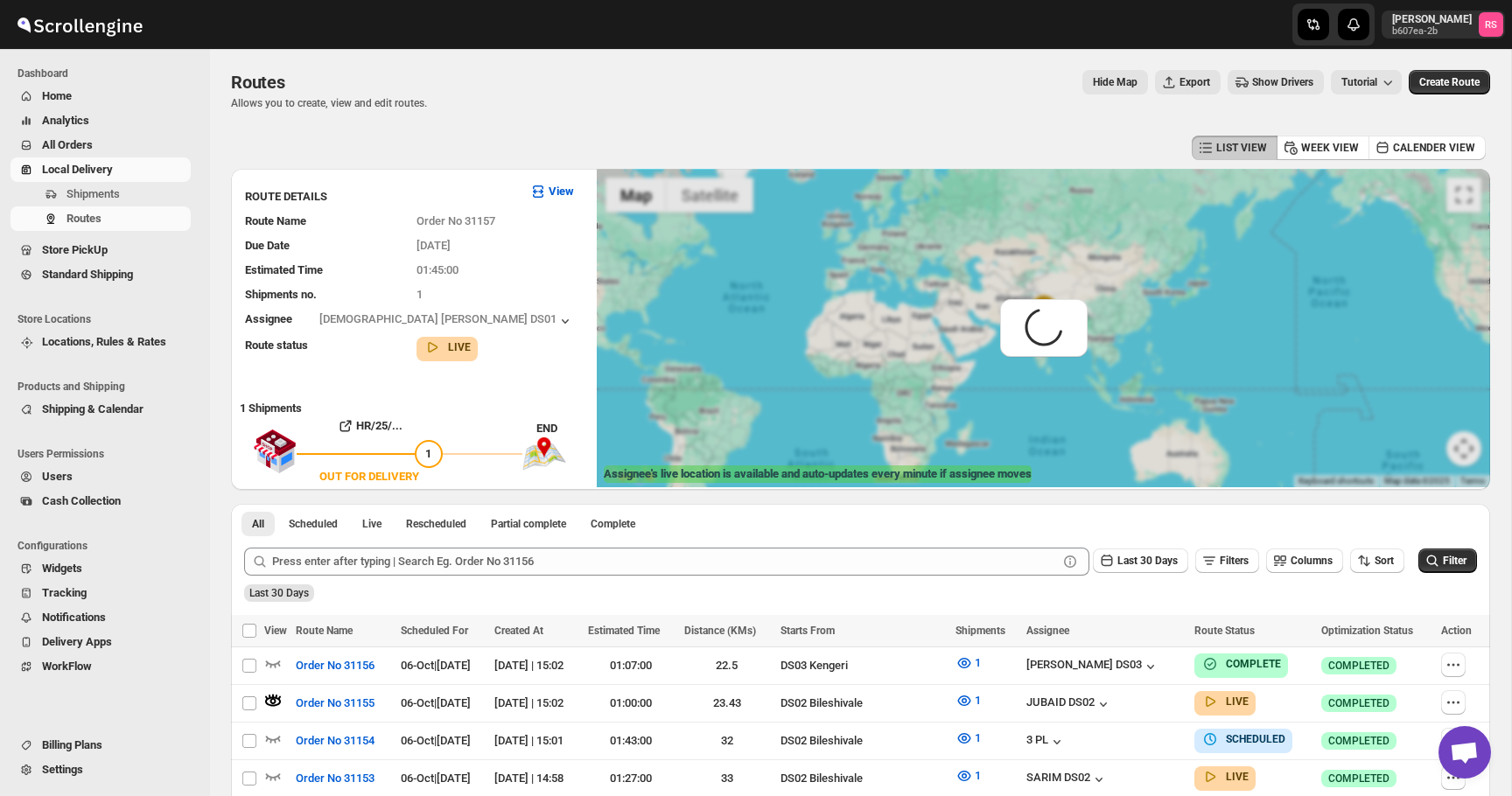
scroll to position [0, 0]
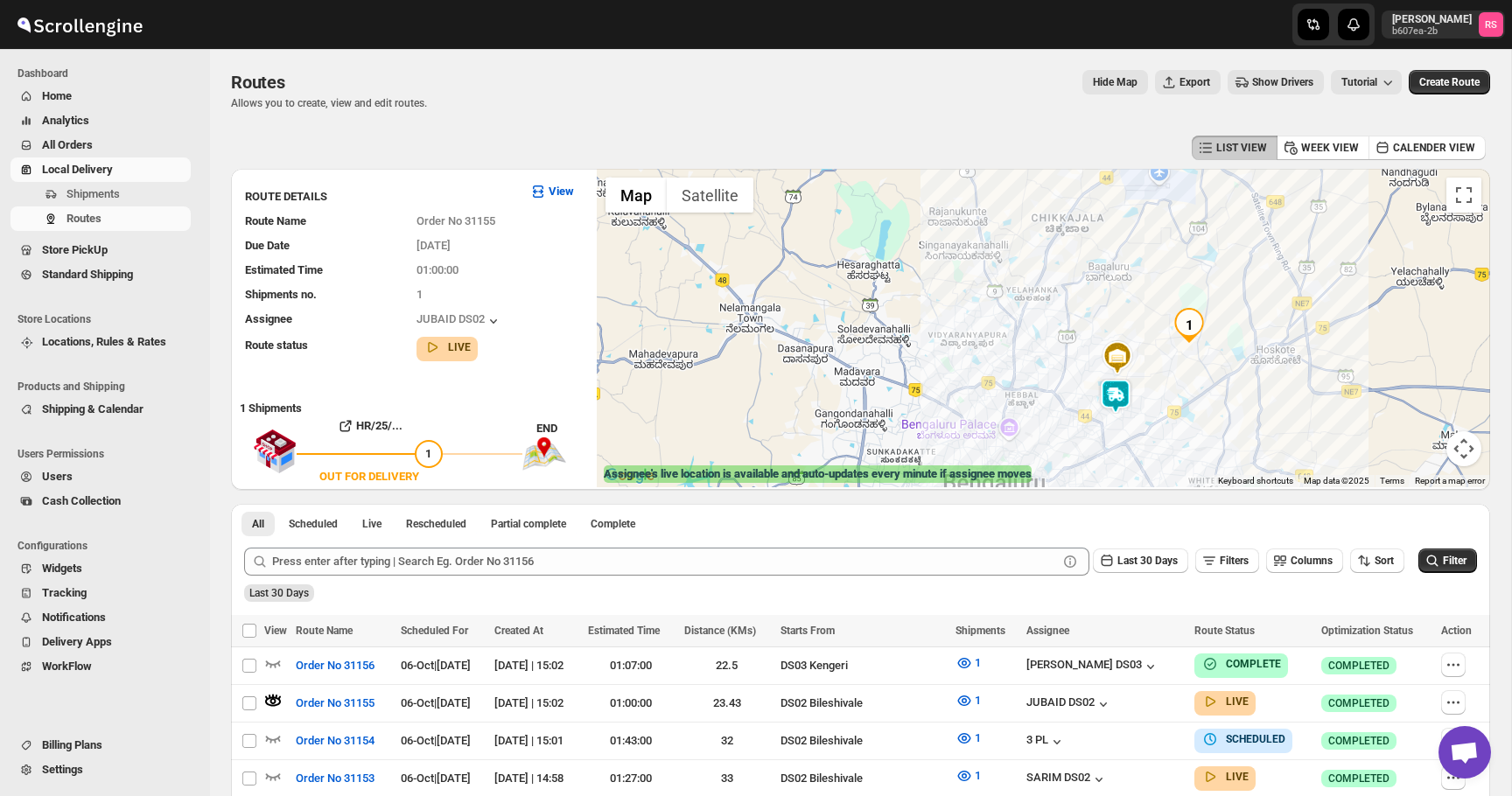
click at [1116, 402] on img at bounding box center [1115, 397] width 35 height 35
click at [1190, 321] on button "Close" at bounding box center [1169, 324] width 42 height 42
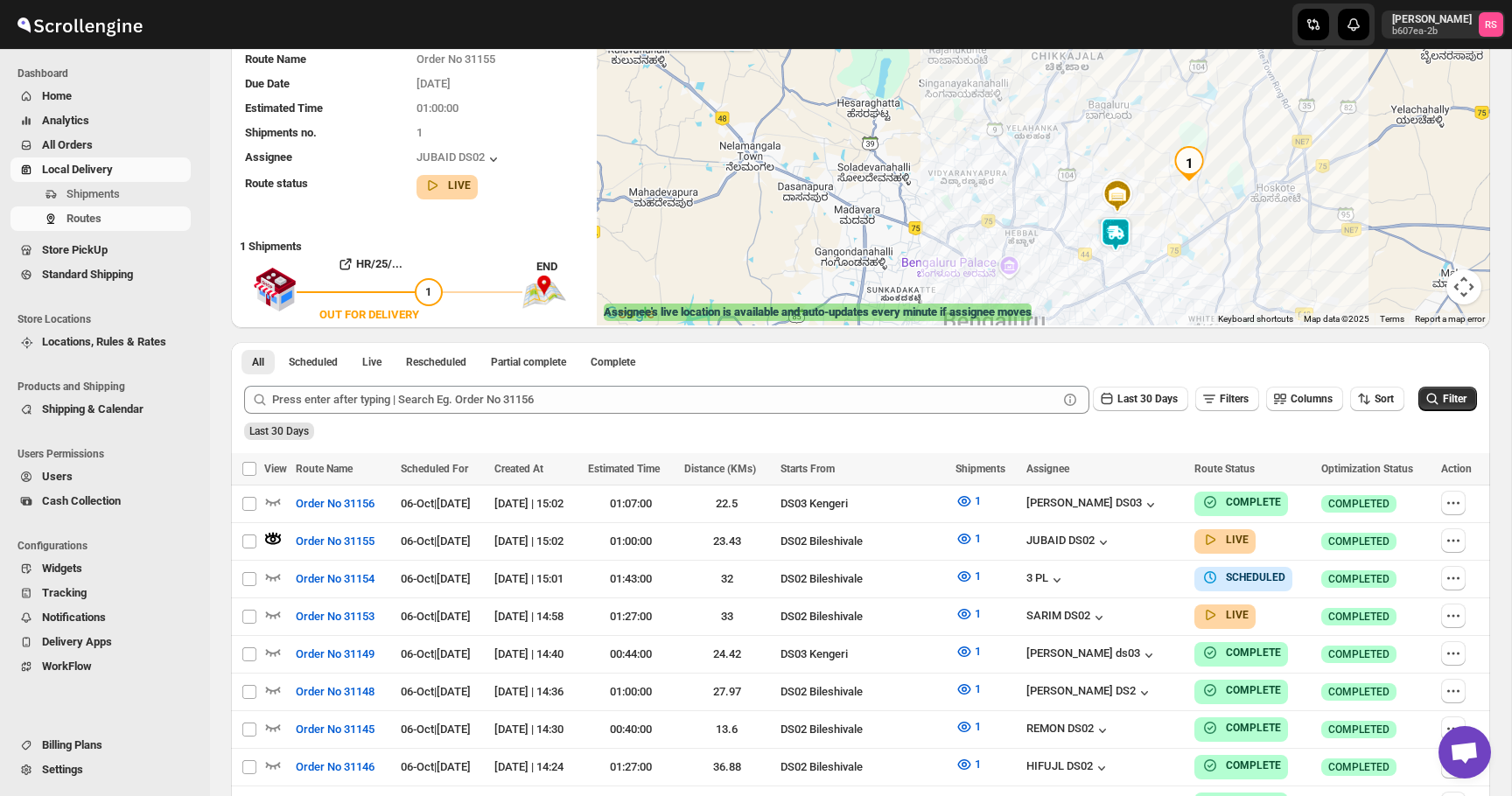
scroll to position [191, 0]
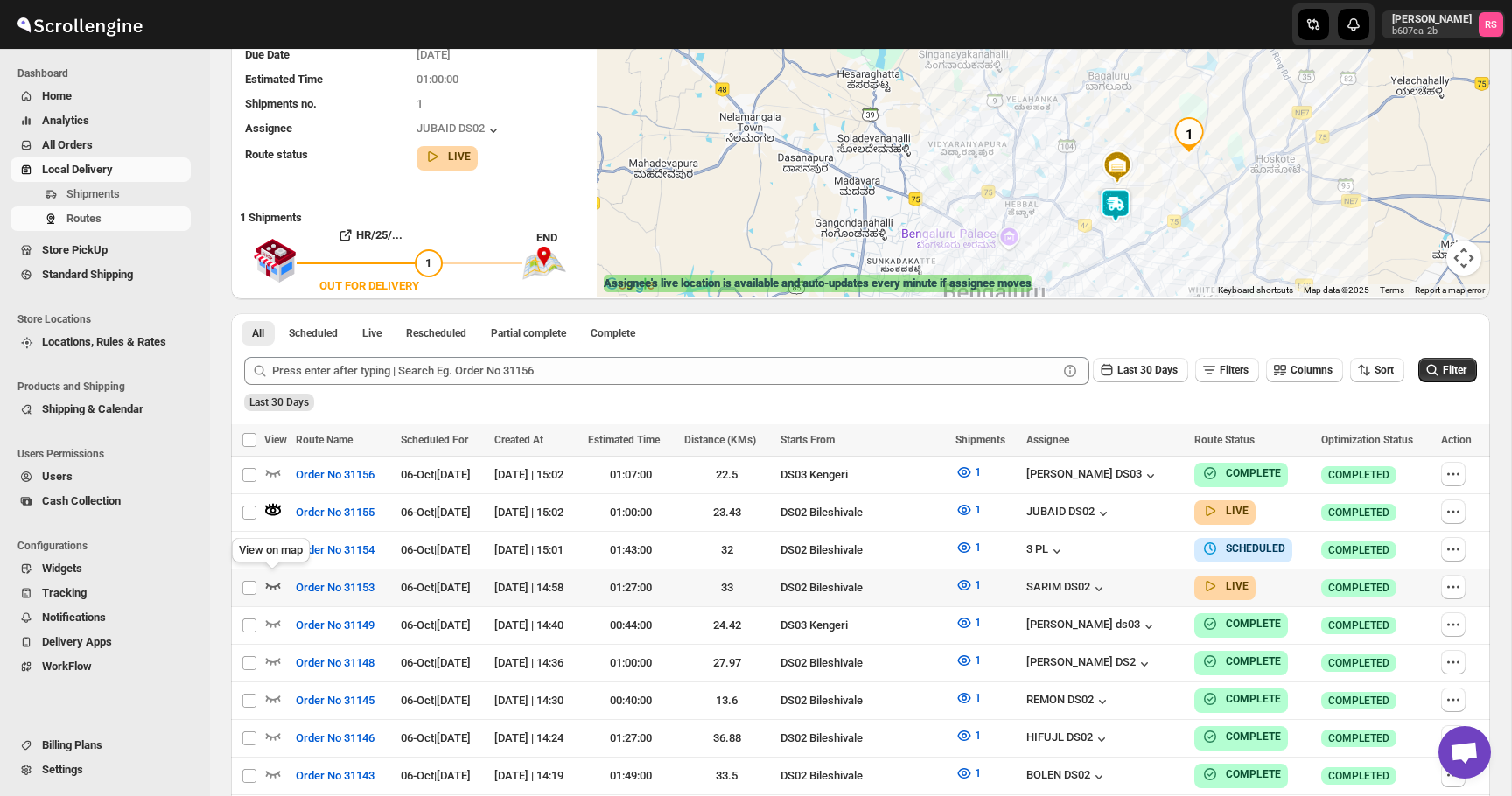
click at [269, 583] on icon "button" at bounding box center [273, 587] width 15 height 7
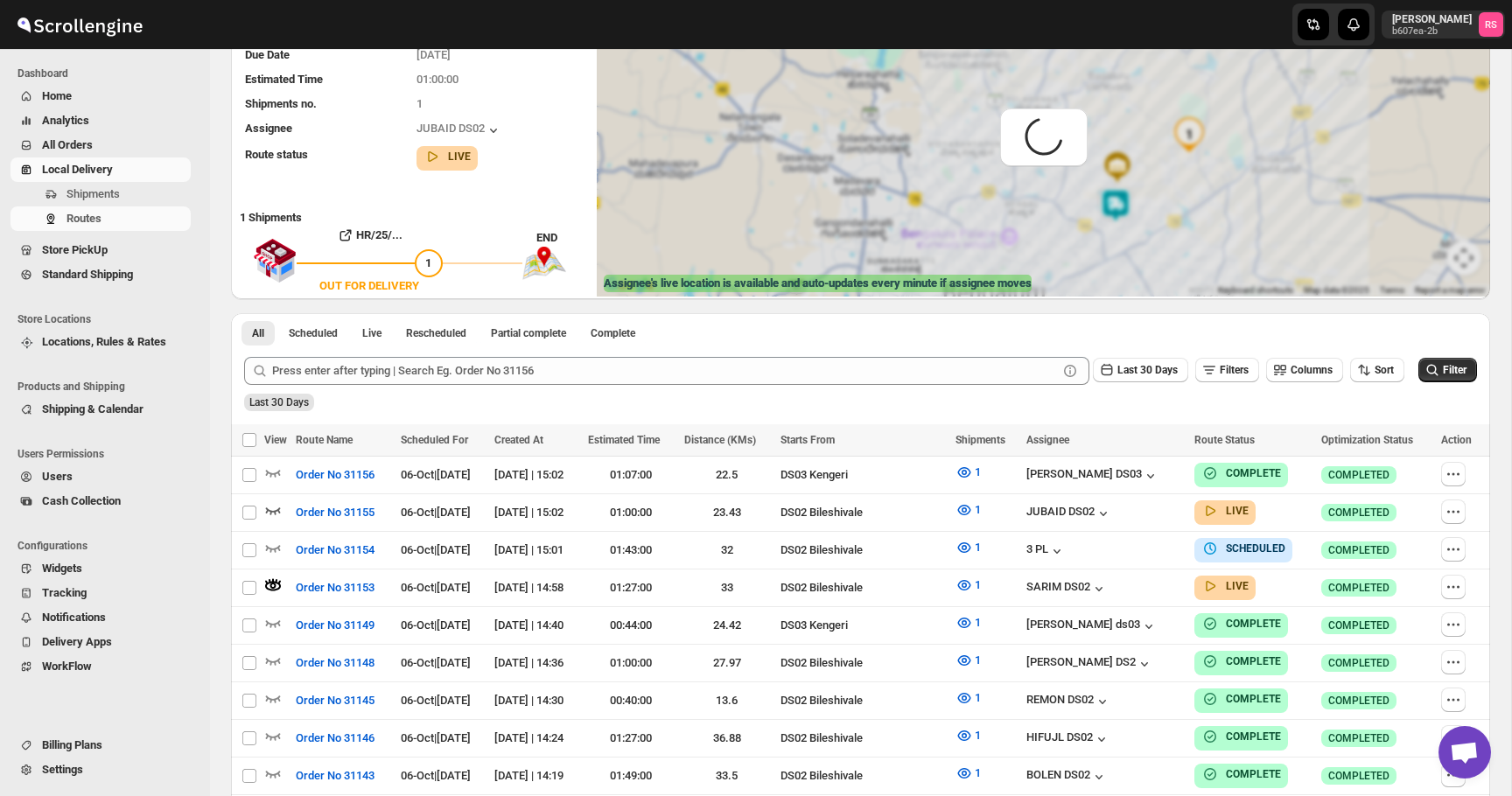
scroll to position [0, 0]
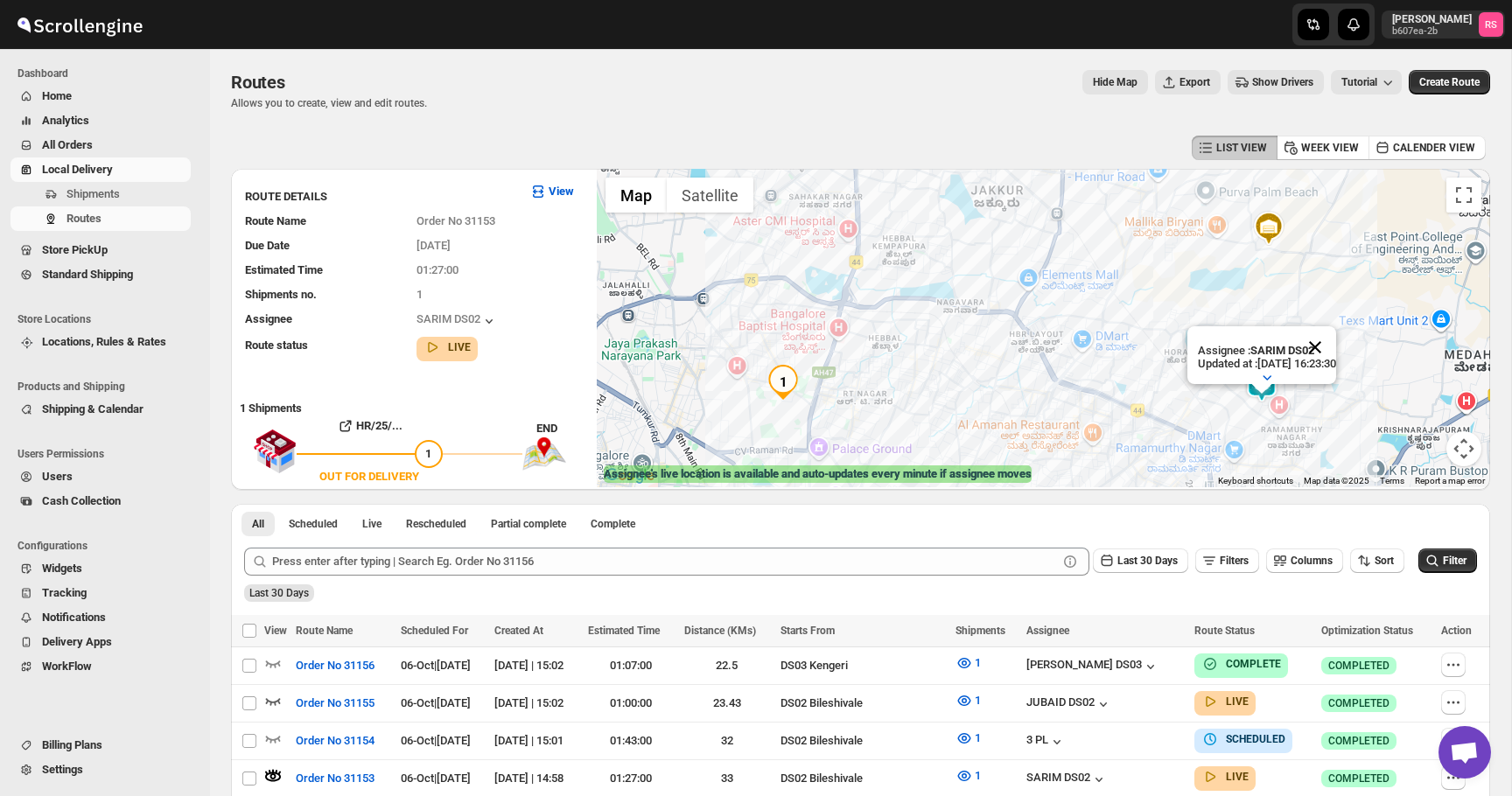
click at [1326, 343] on button "Close" at bounding box center [1315, 347] width 42 height 42
